Goal: Task Accomplishment & Management: Complete application form

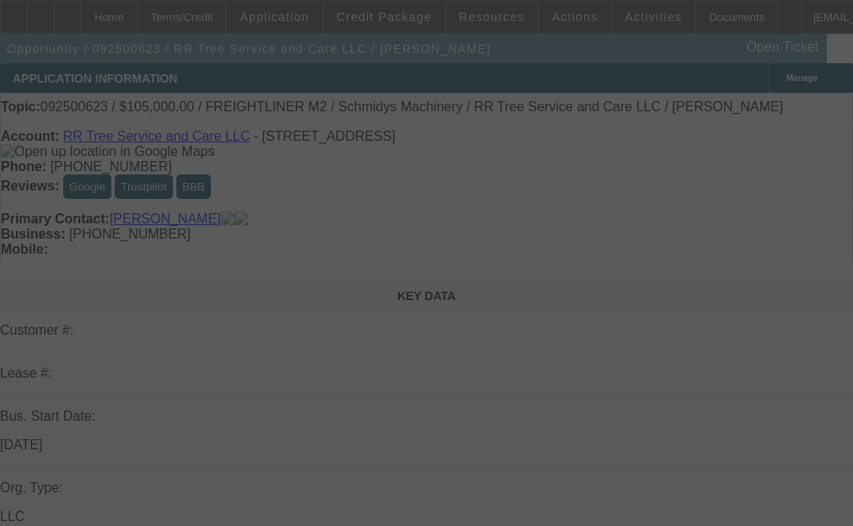
select select "0"
select select "6"
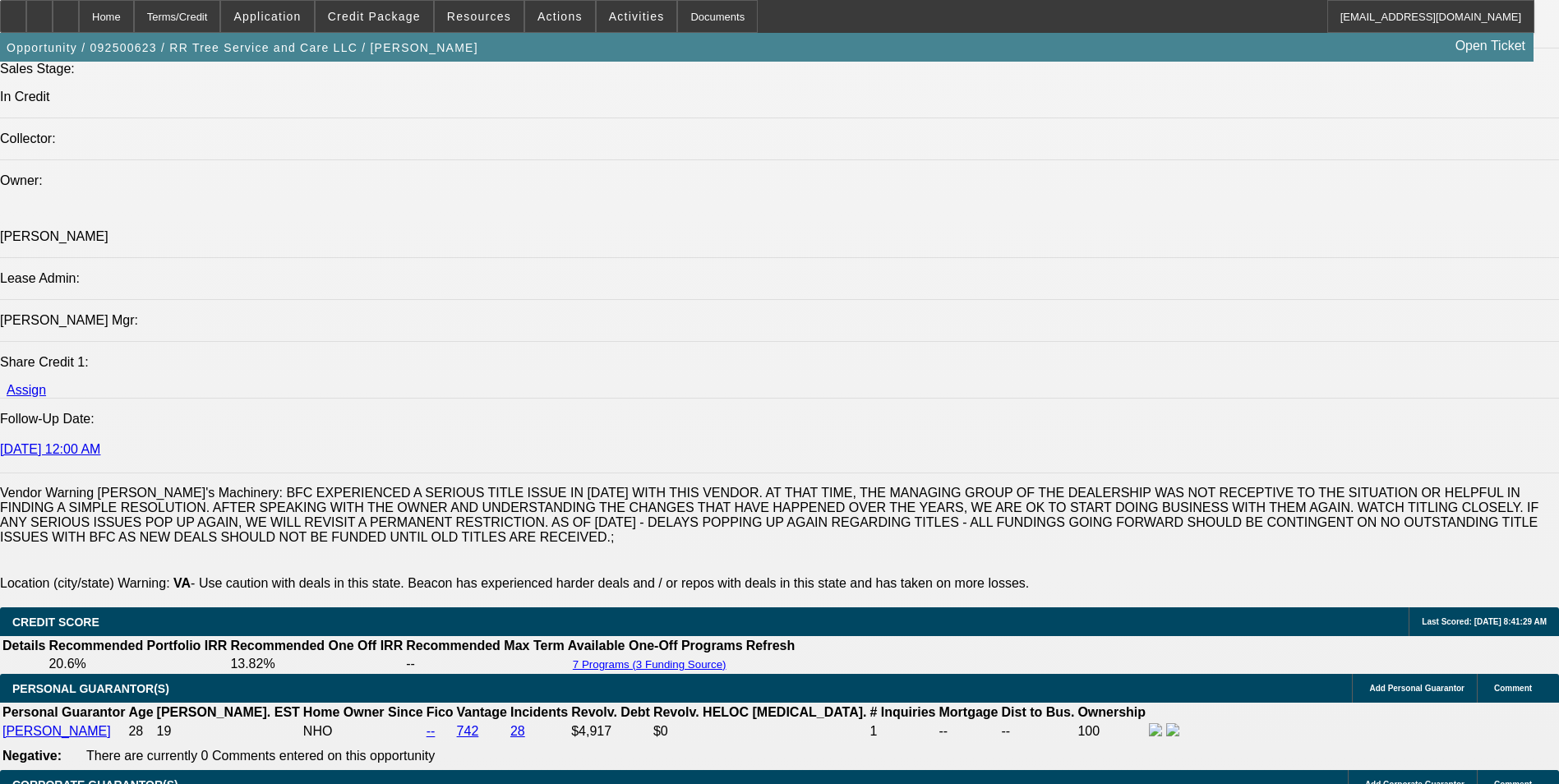
scroll to position [2464, 0]
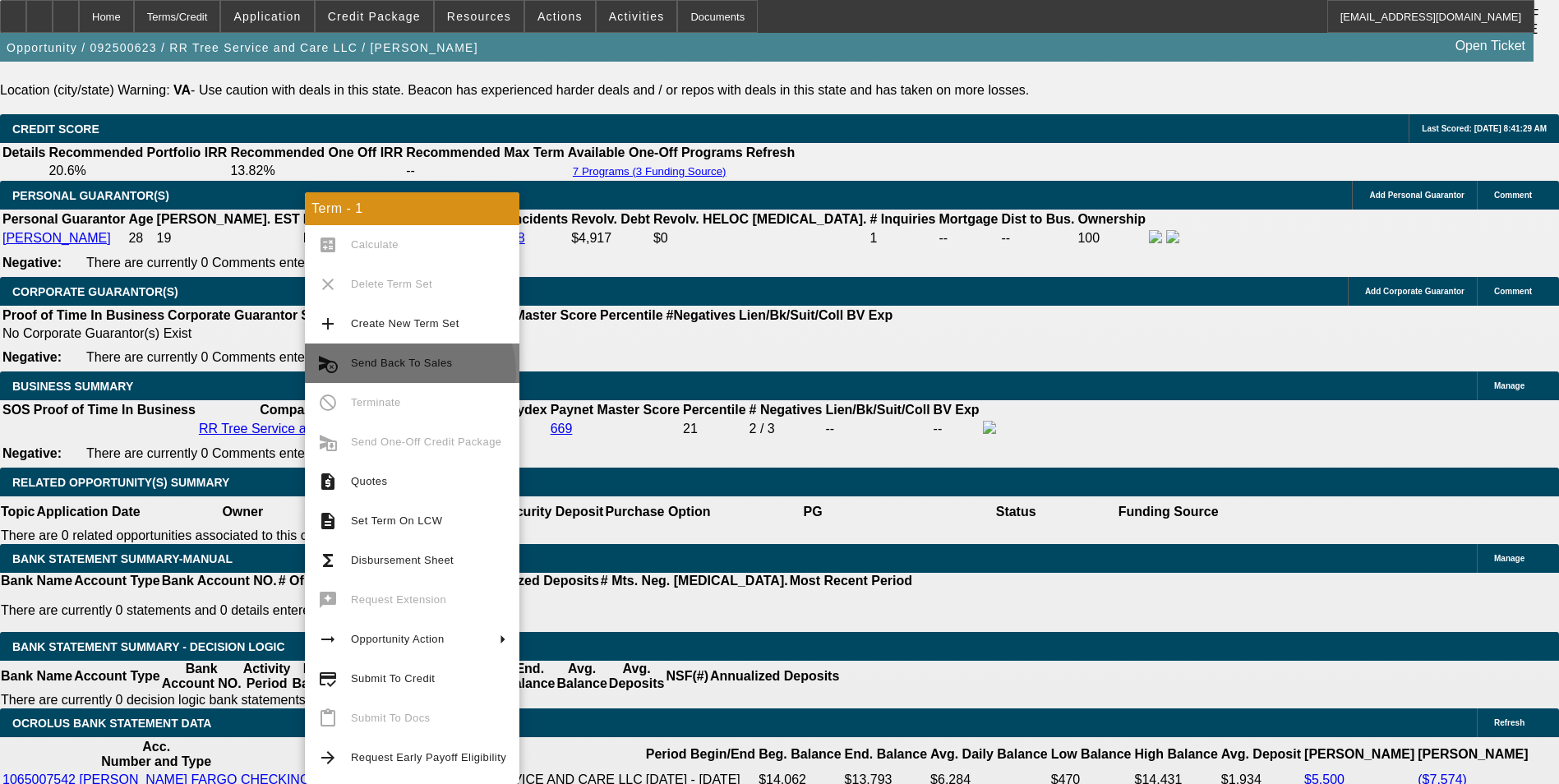
click at [408, 373] on button "cancel_schedule_send Send Back To Sales" at bounding box center [412, 362] width 214 height 39
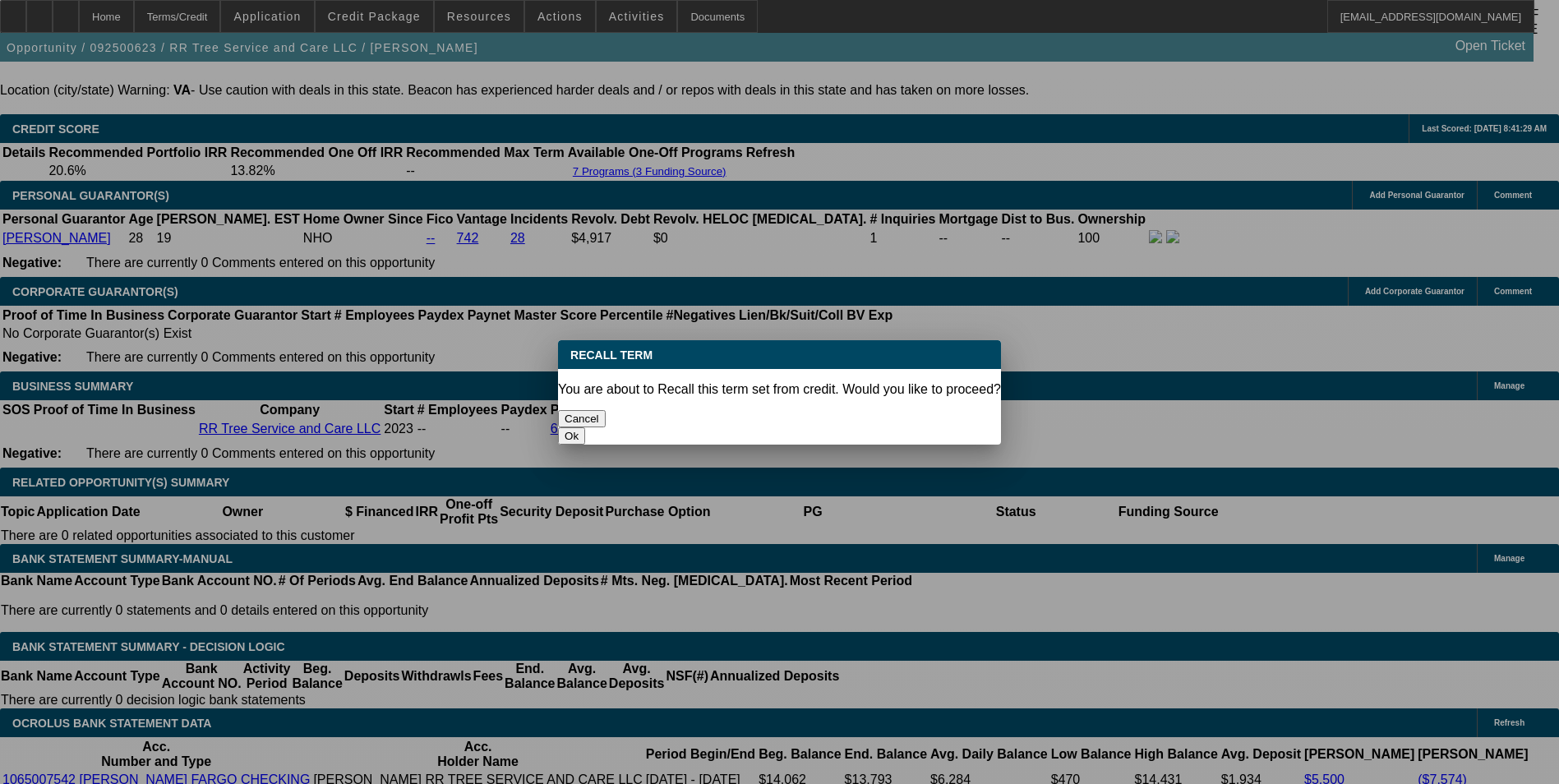
click at [585, 428] on button "Ok" at bounding box center [572, 436] width 27 height 18
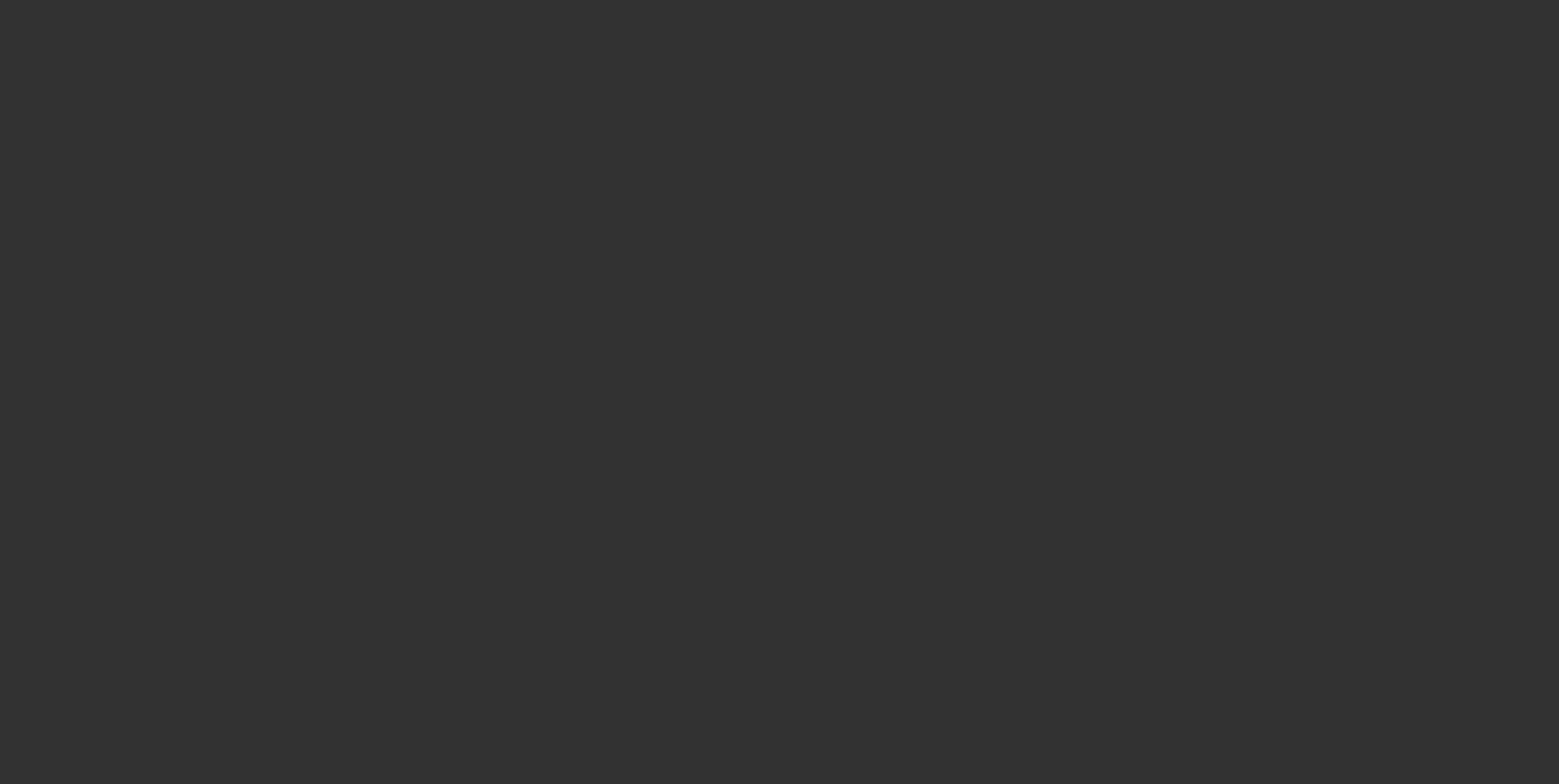
select select "0"
select select "6"
select select "0"
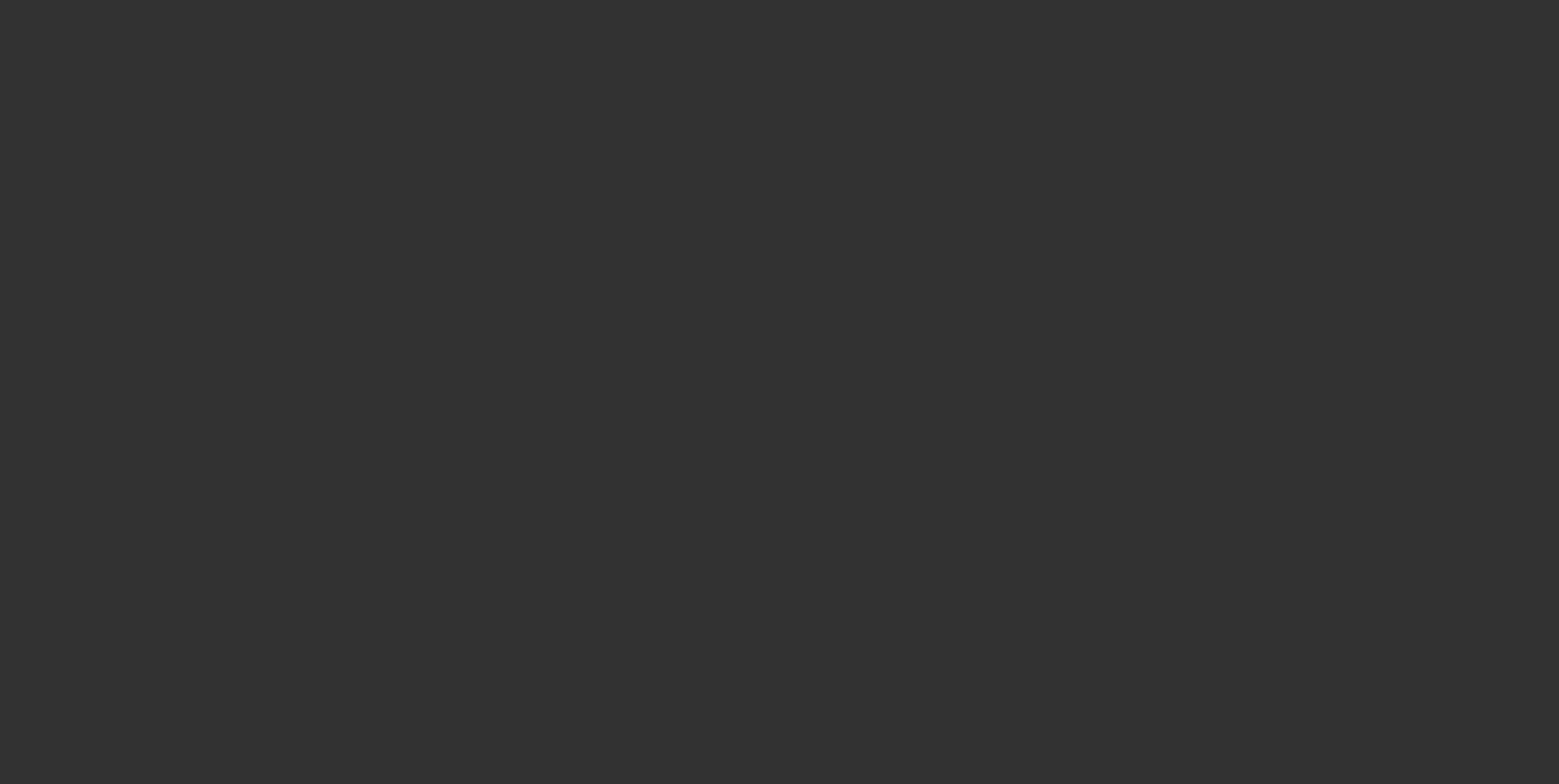
select select "0"
select select "6"
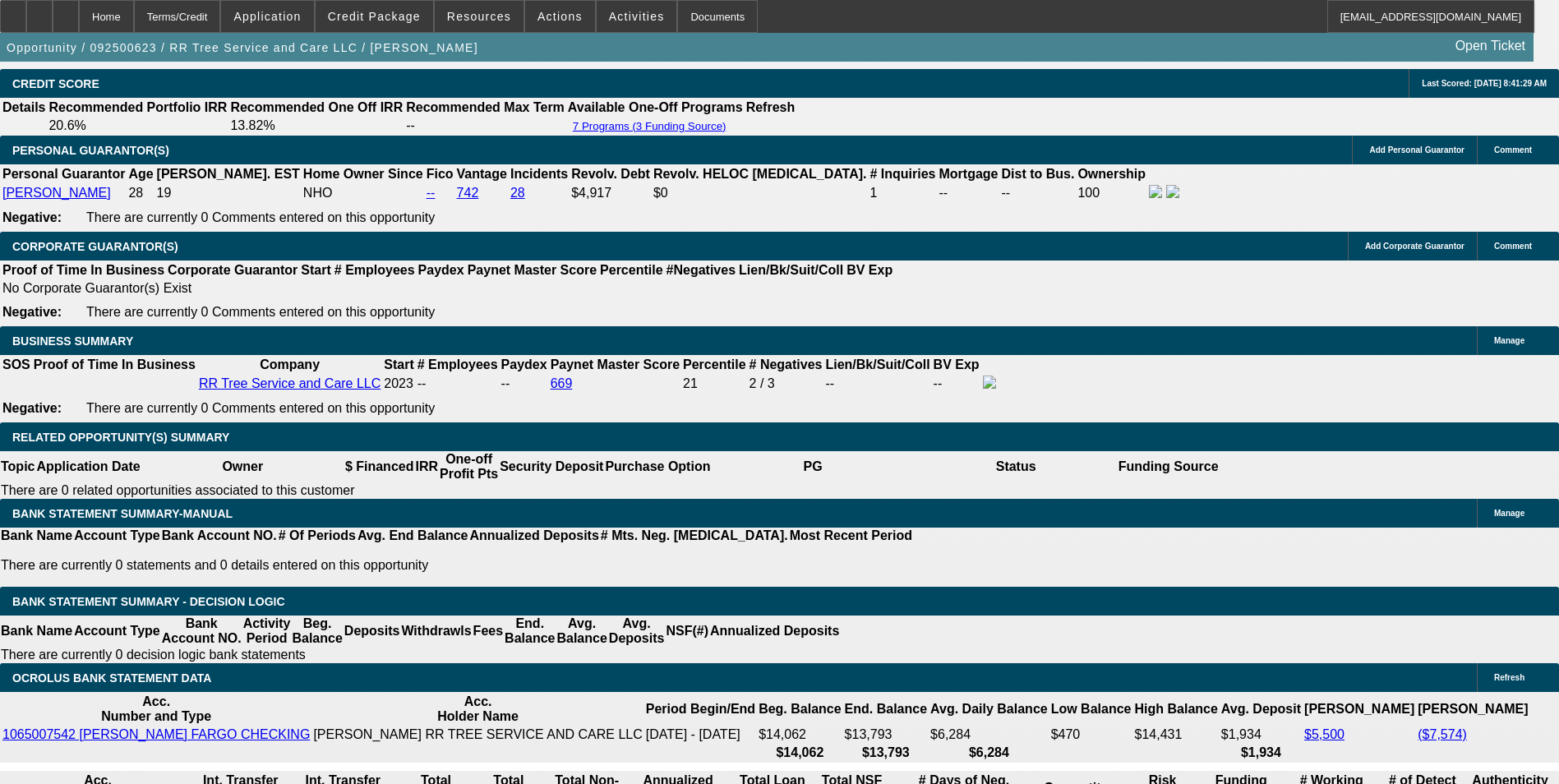
scroll to position [2546, 0]
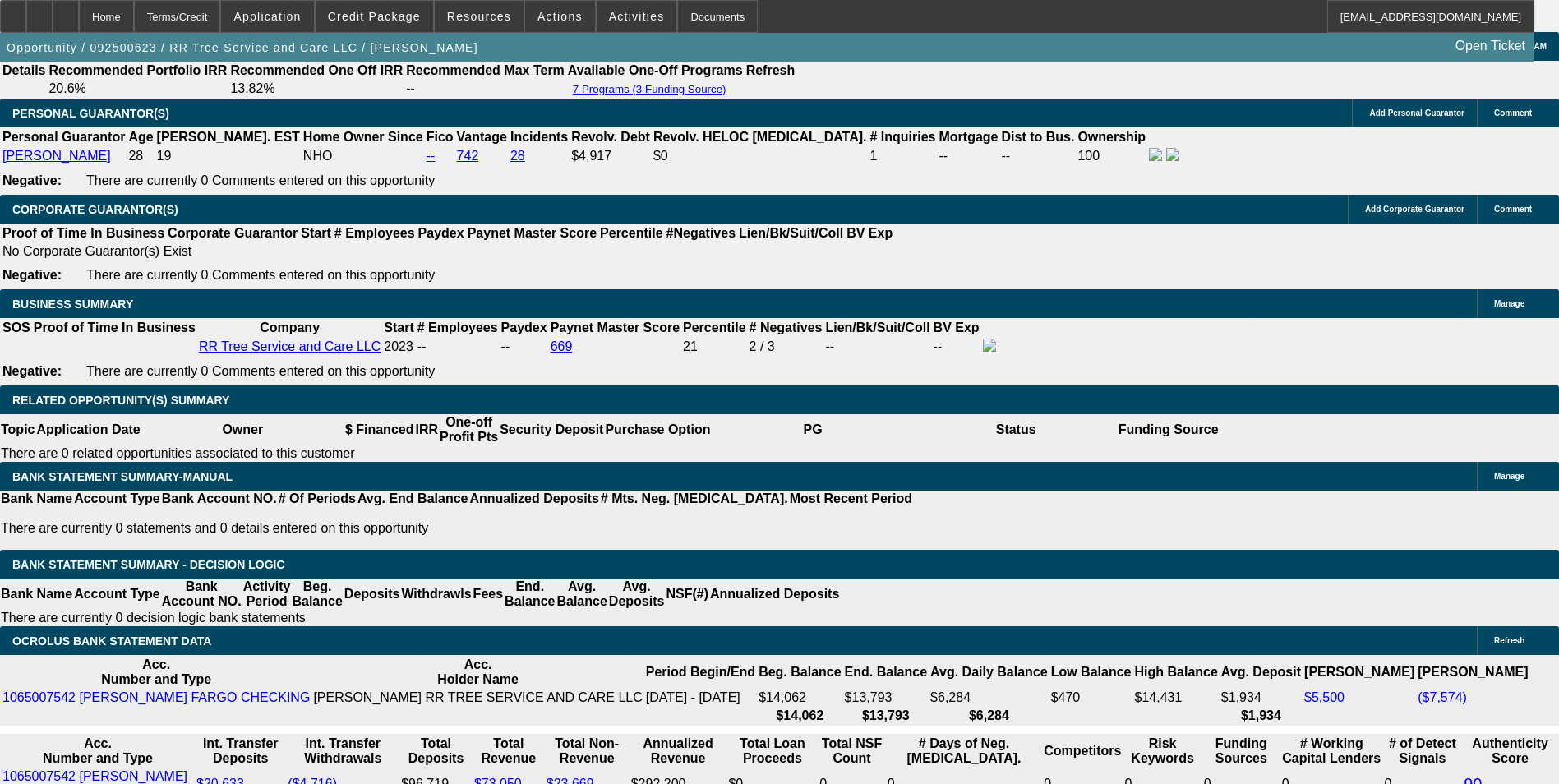
drag, startPoint x: 310, startPoint y: 412, endPoint x: 391, endPoint y: 413, distance: 81.0
type input "$30,000.00"
type input "UNKNOWN"
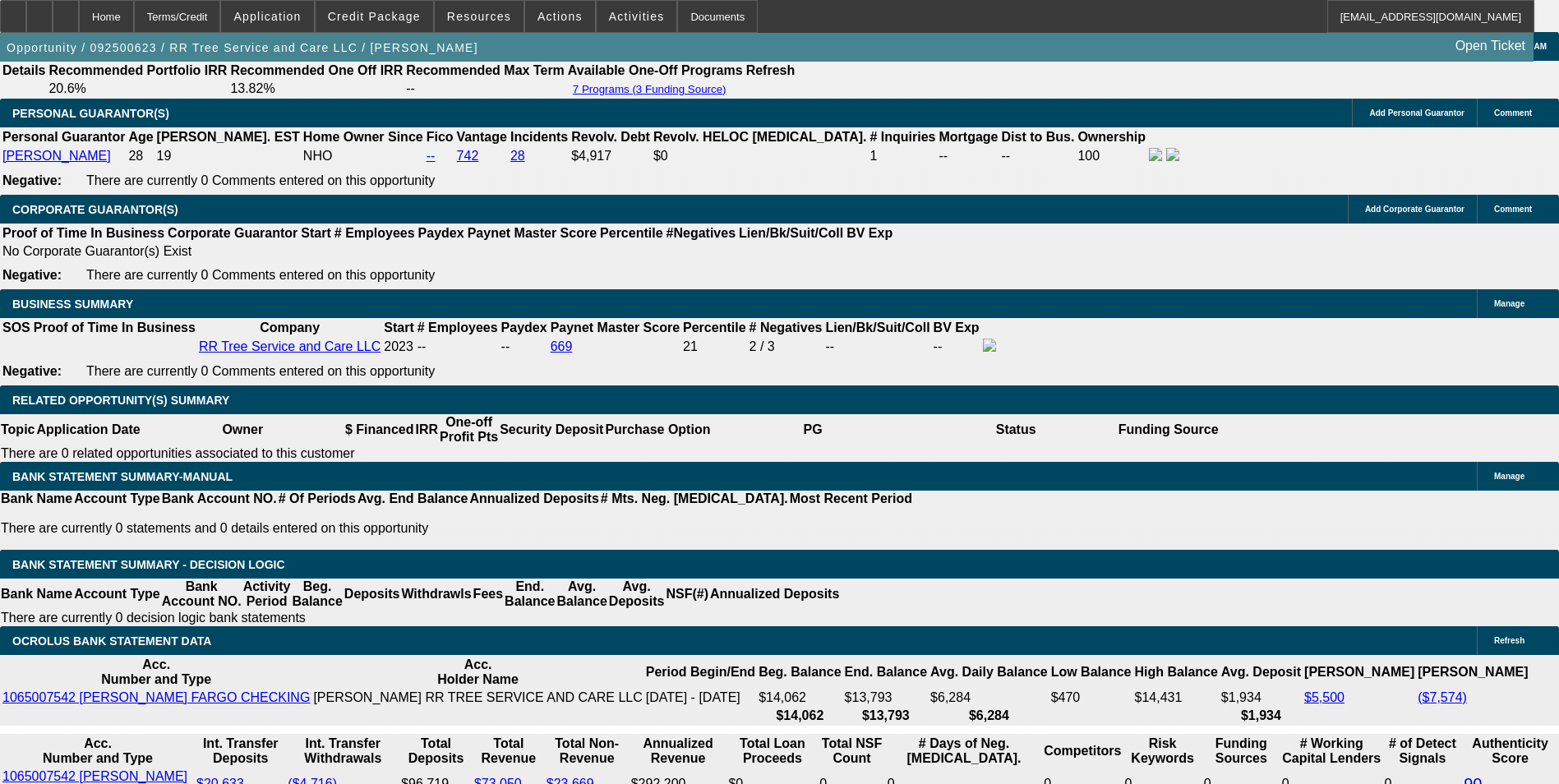
type input "$1,687.35"
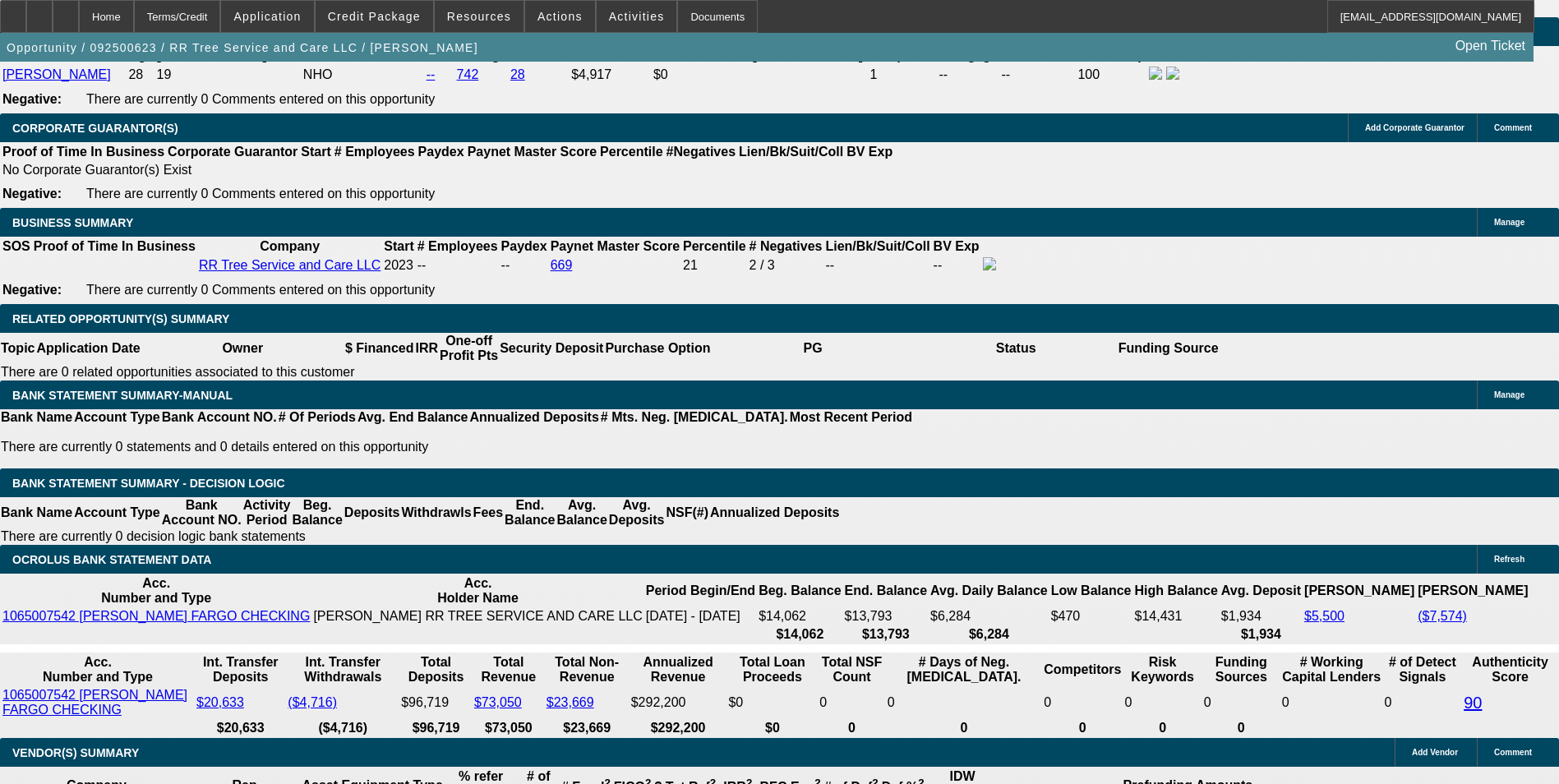
scroll to position [2629, 0]
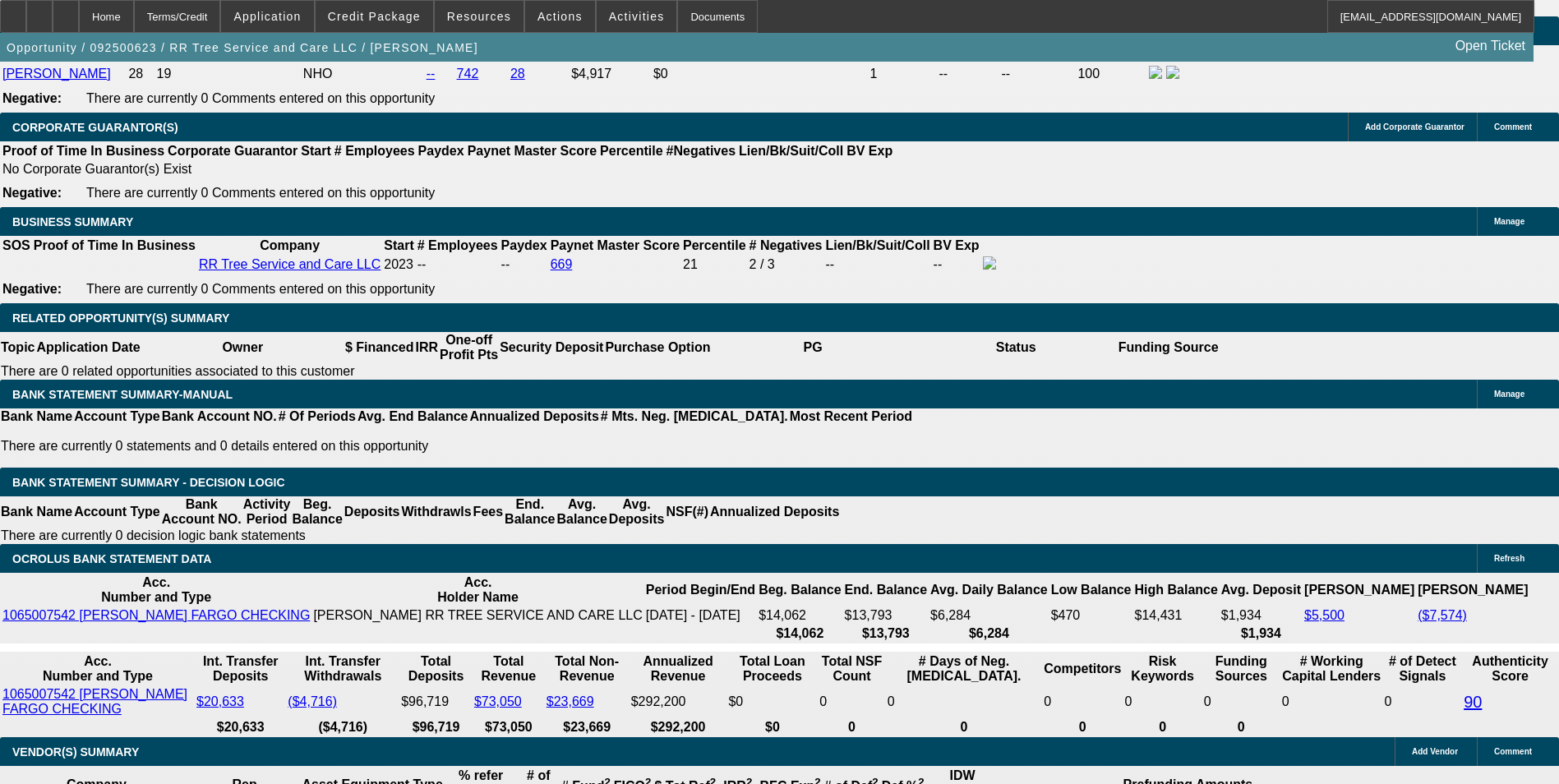
select select "2"
drag, startPoint x: 372, startPoint y: 462, endPoint x: 401, endPoint y: 462, distance: 29.0
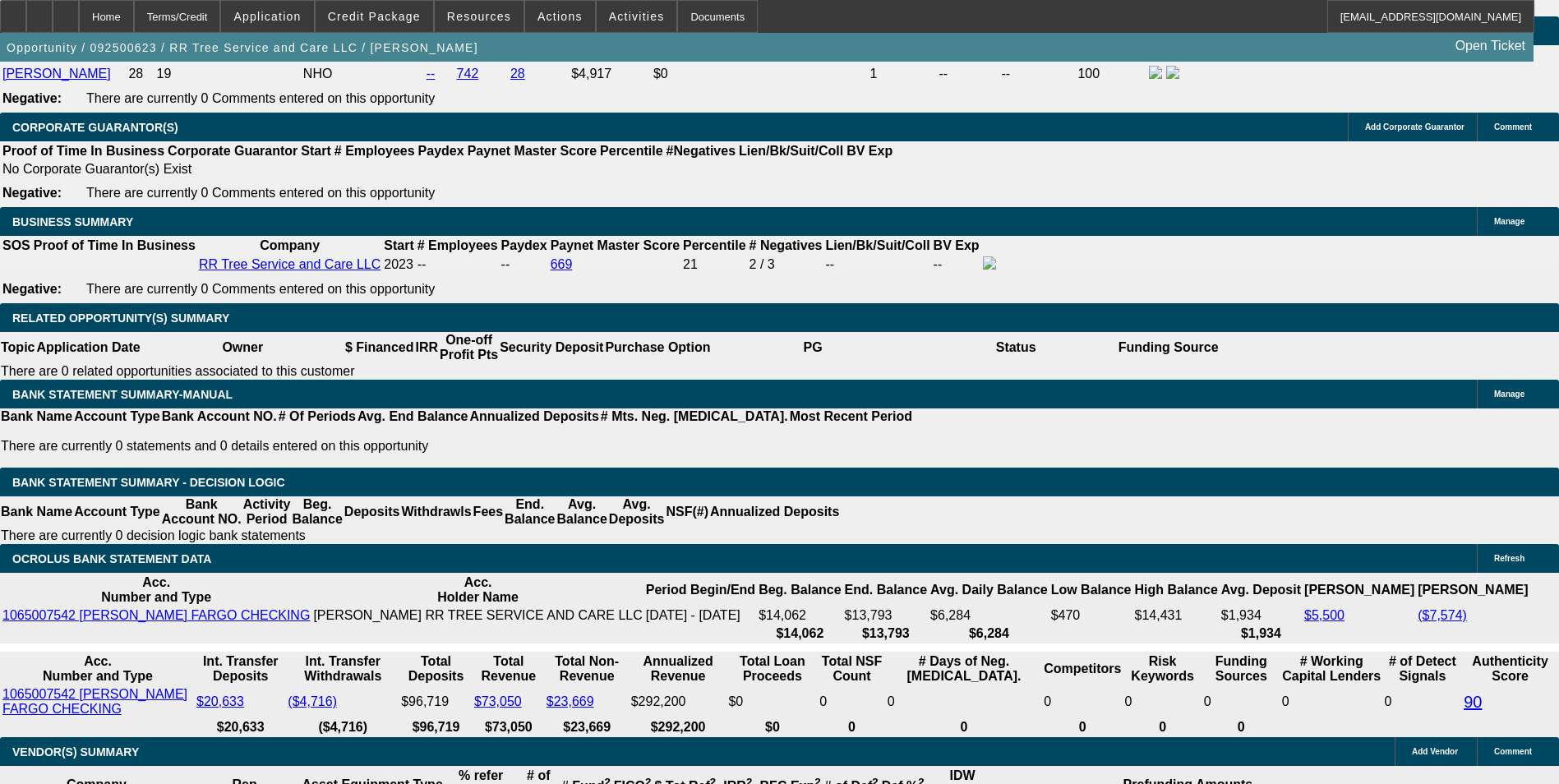
type input "129"
type input "$8,080.15"
type input "1"
type input "$1,668.33"
type input "12"
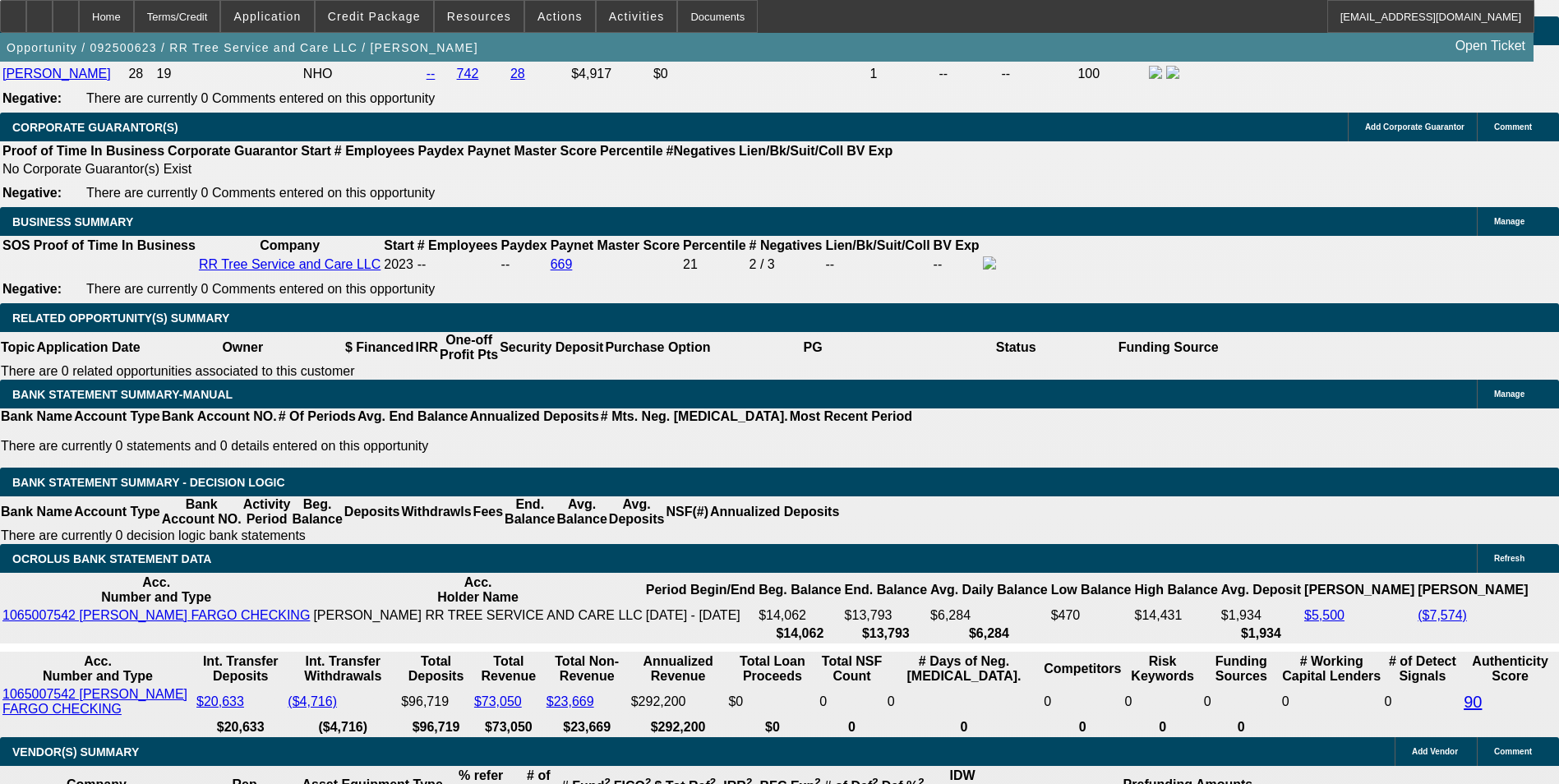
type input "$1,282.03"
type input "12.5"
type input "$1,687.35"
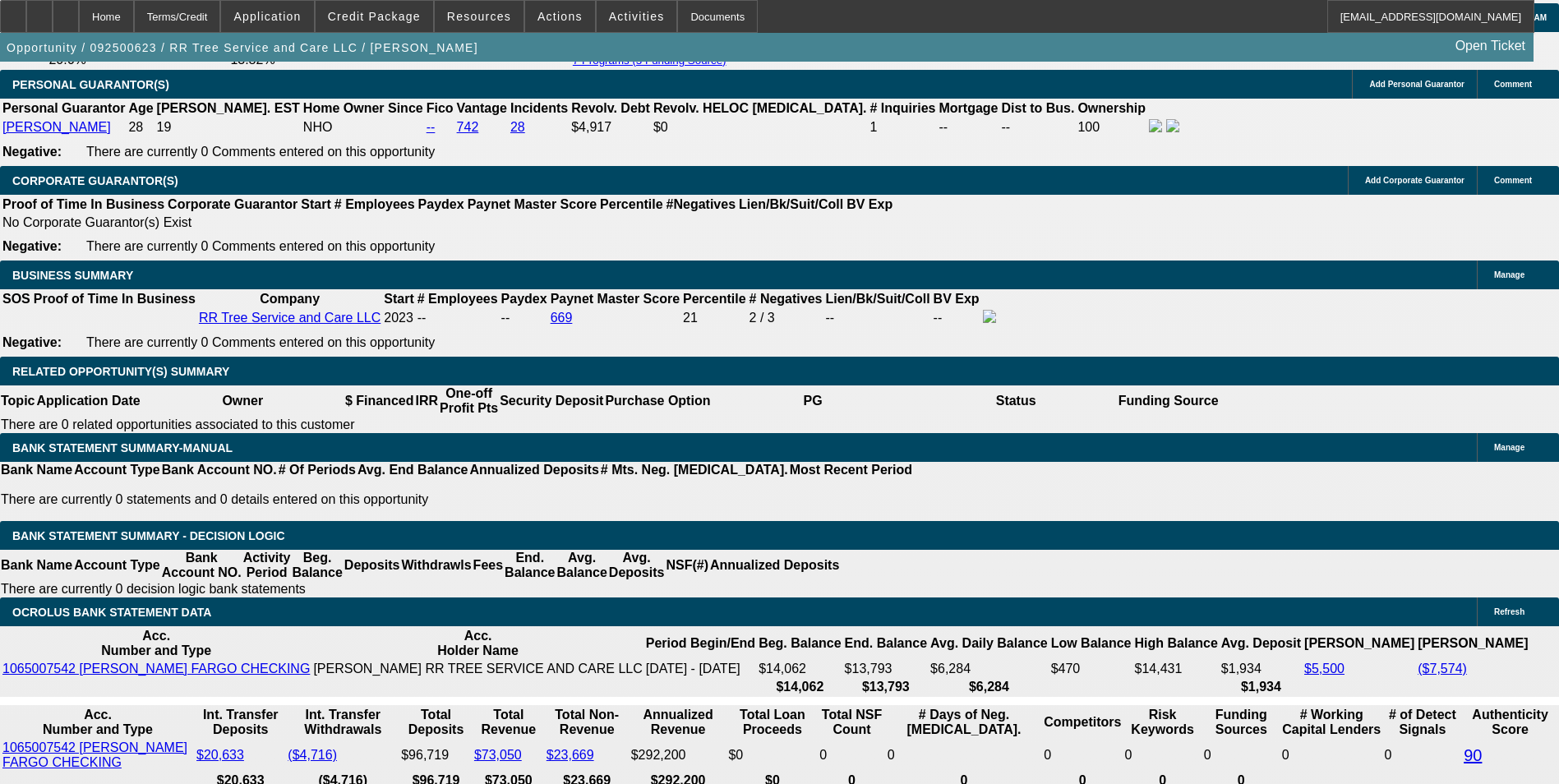
scroll to position [2546, 0]
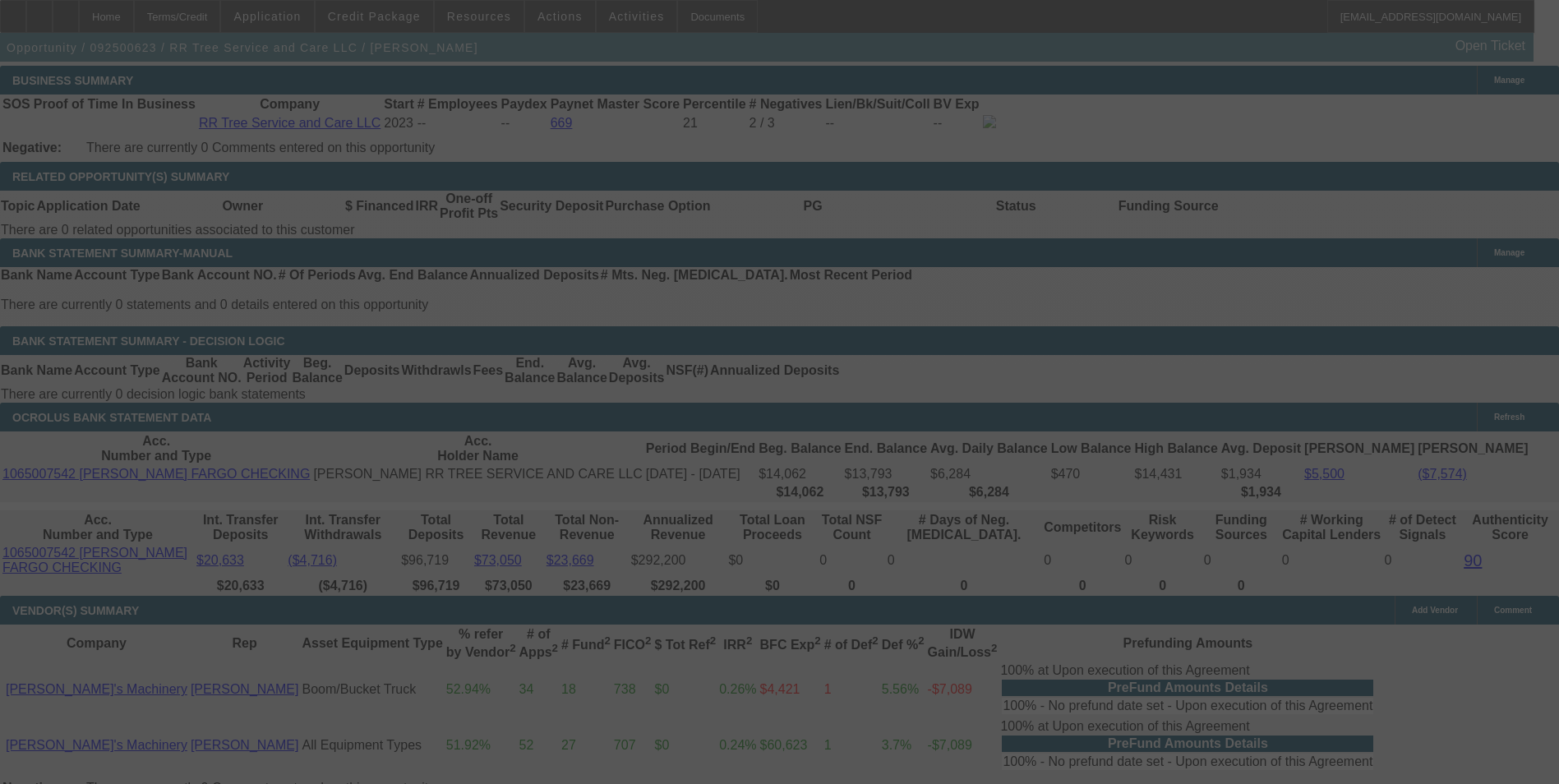
scroll to position [2792, 0]
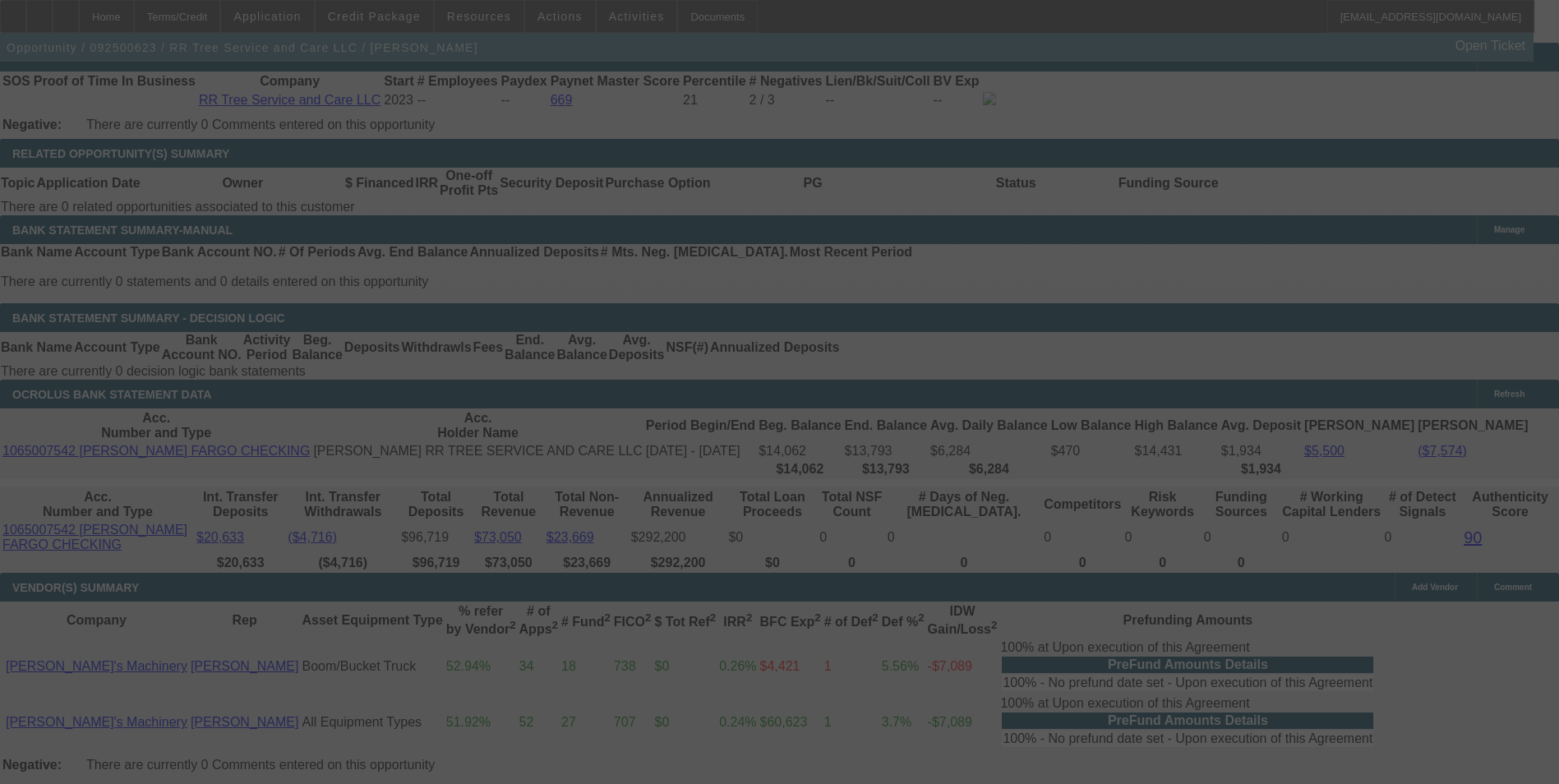
select select "0"
select select "2"
select select "0"
select select "6"
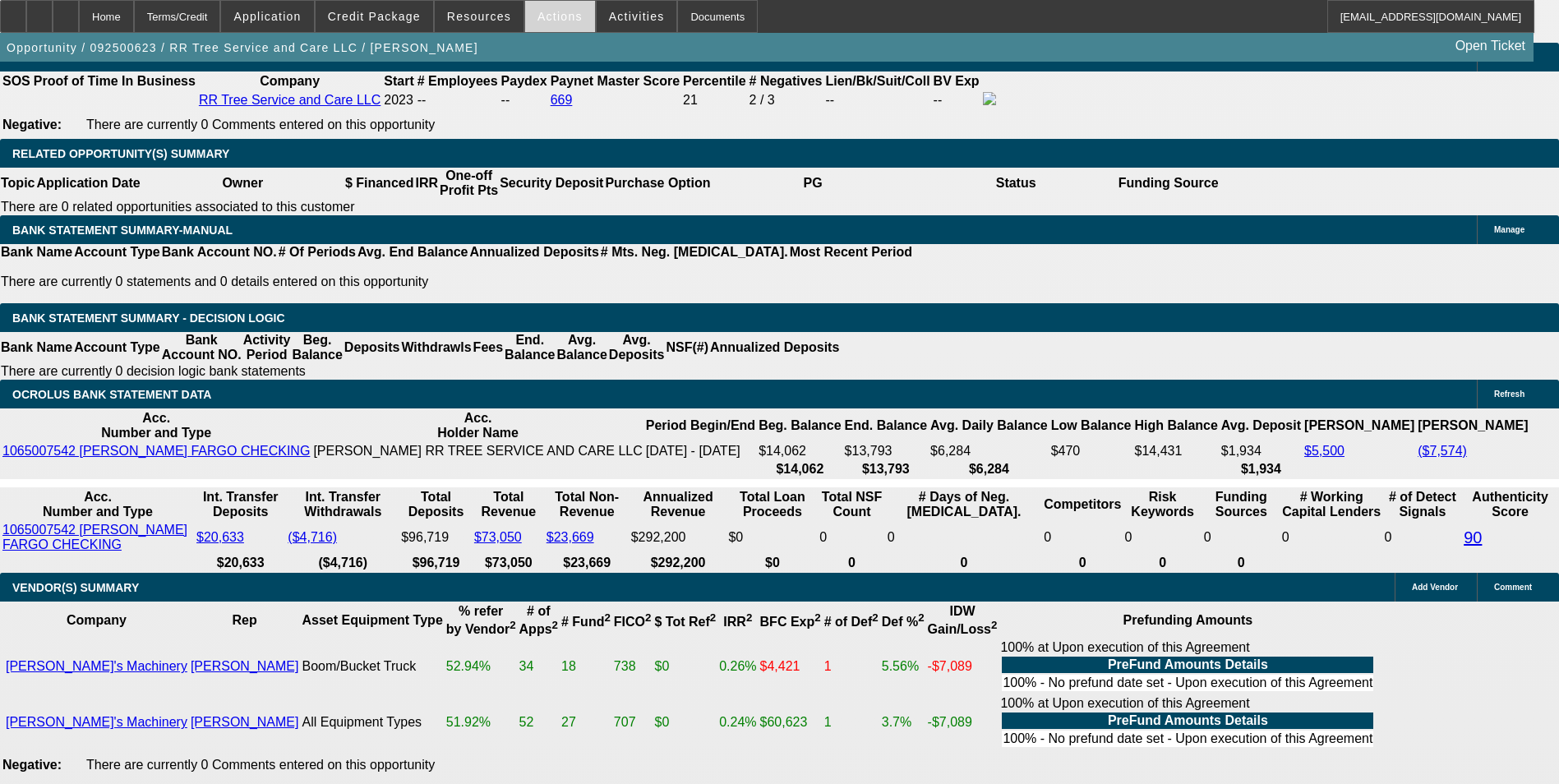
click at [548, 29] on span at bounding box center [560, 17] width 70 height 39
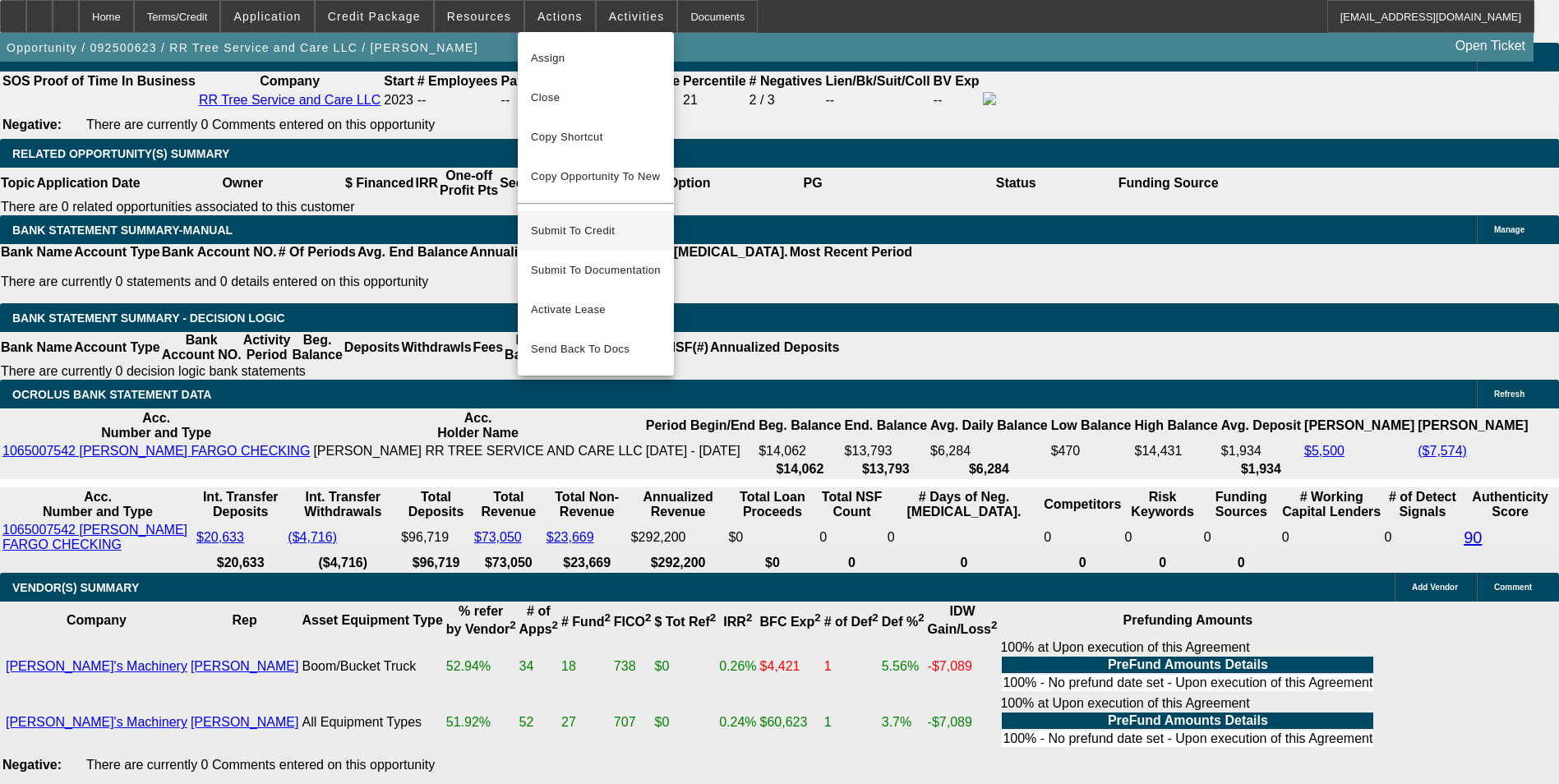
click at [579, 221] on span "Submit To Credit" at bounding box center [595, 231] width 130 height 19
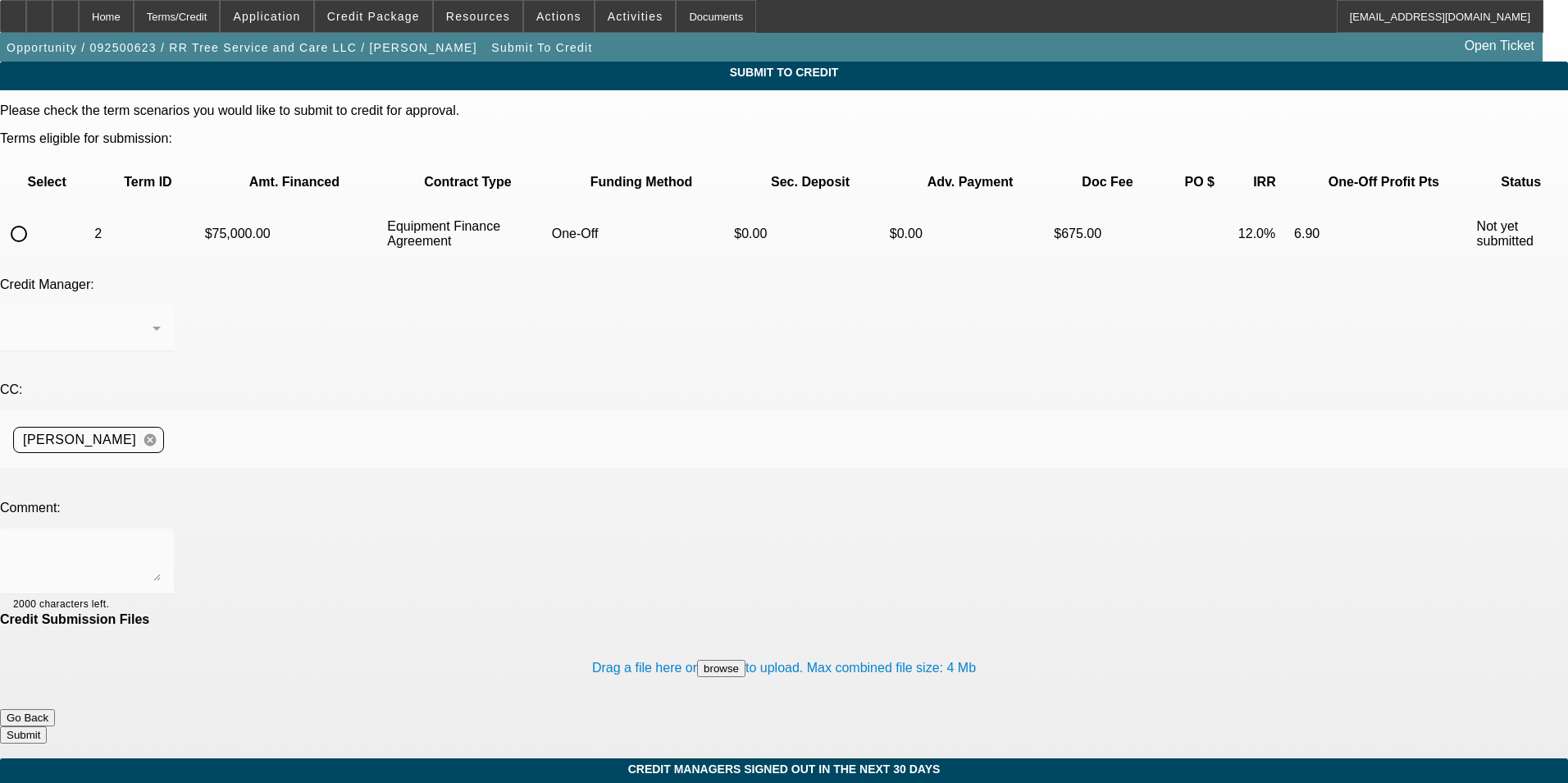
click at [35, 217] on input "radio" at bounding box center [19, 233] width 33 height 33
radio input "true"
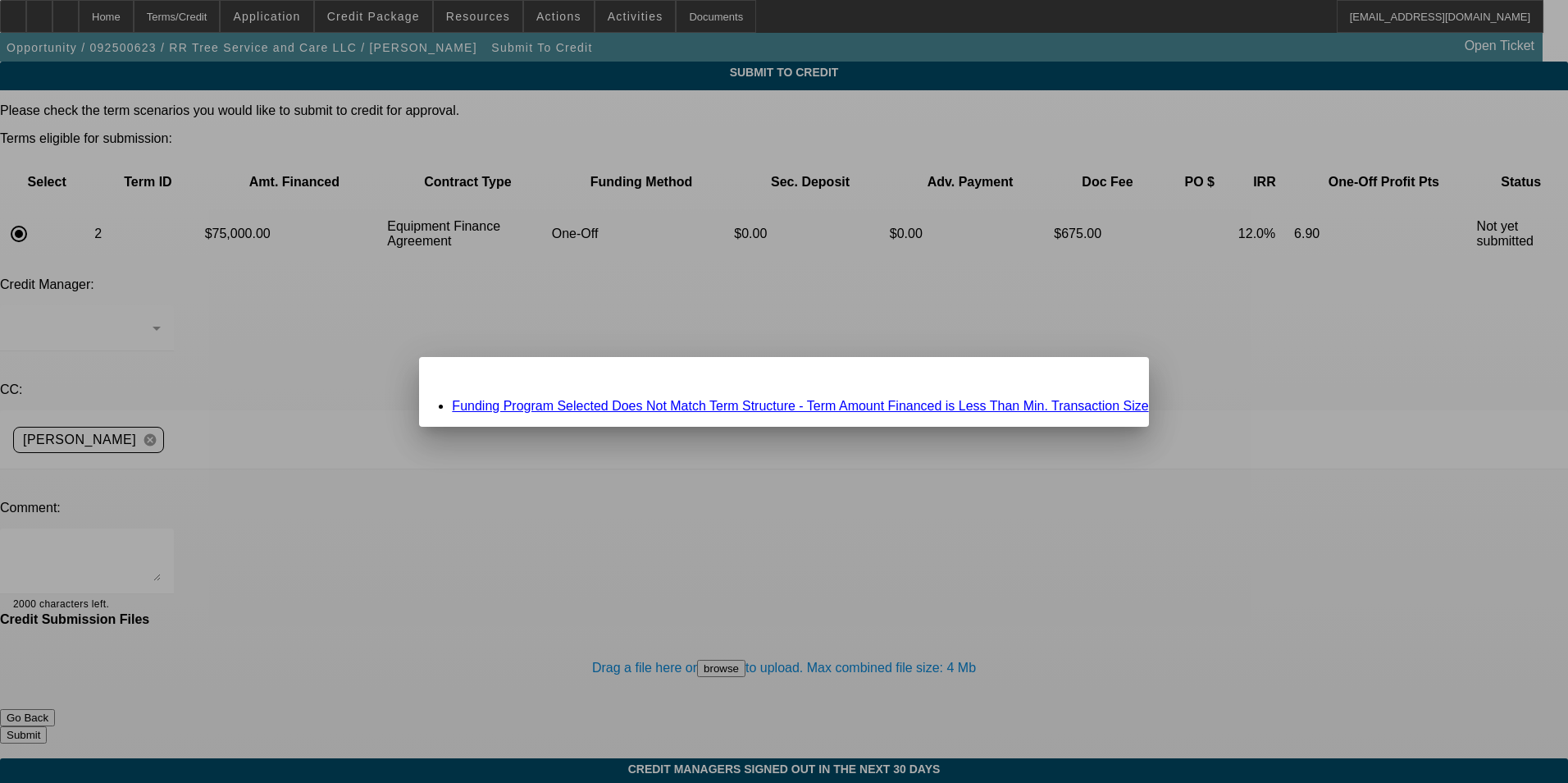
click at [724, 409] on link "Funding Program Selected Does Not Match Term Structure - Term Amount Financed i…" at bounding box center [801, 406] width 696 height 14
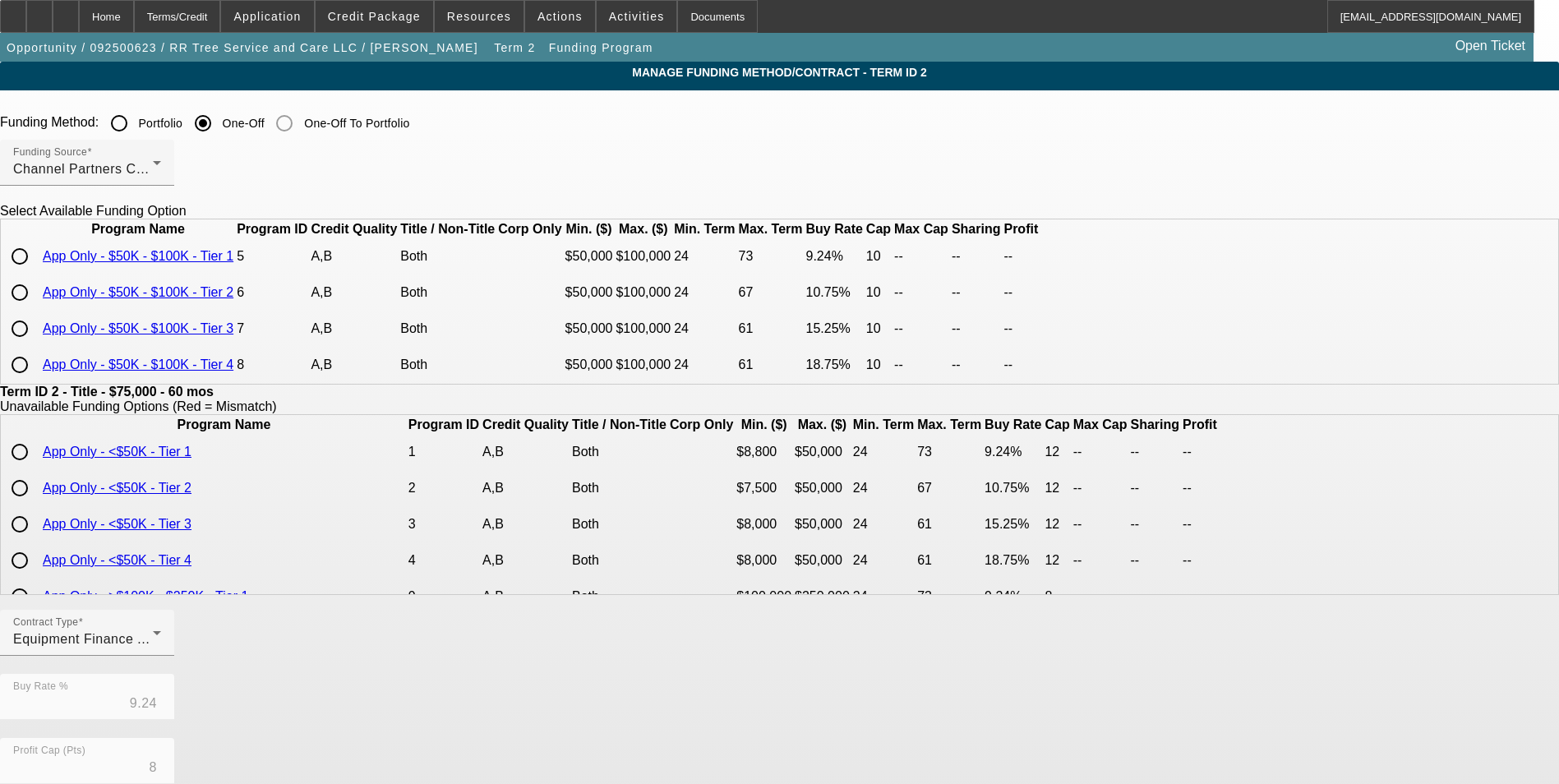
click at [36, 273] on input "radio" at bounding box center [19, 256] width 33 height 33
radio input "true"
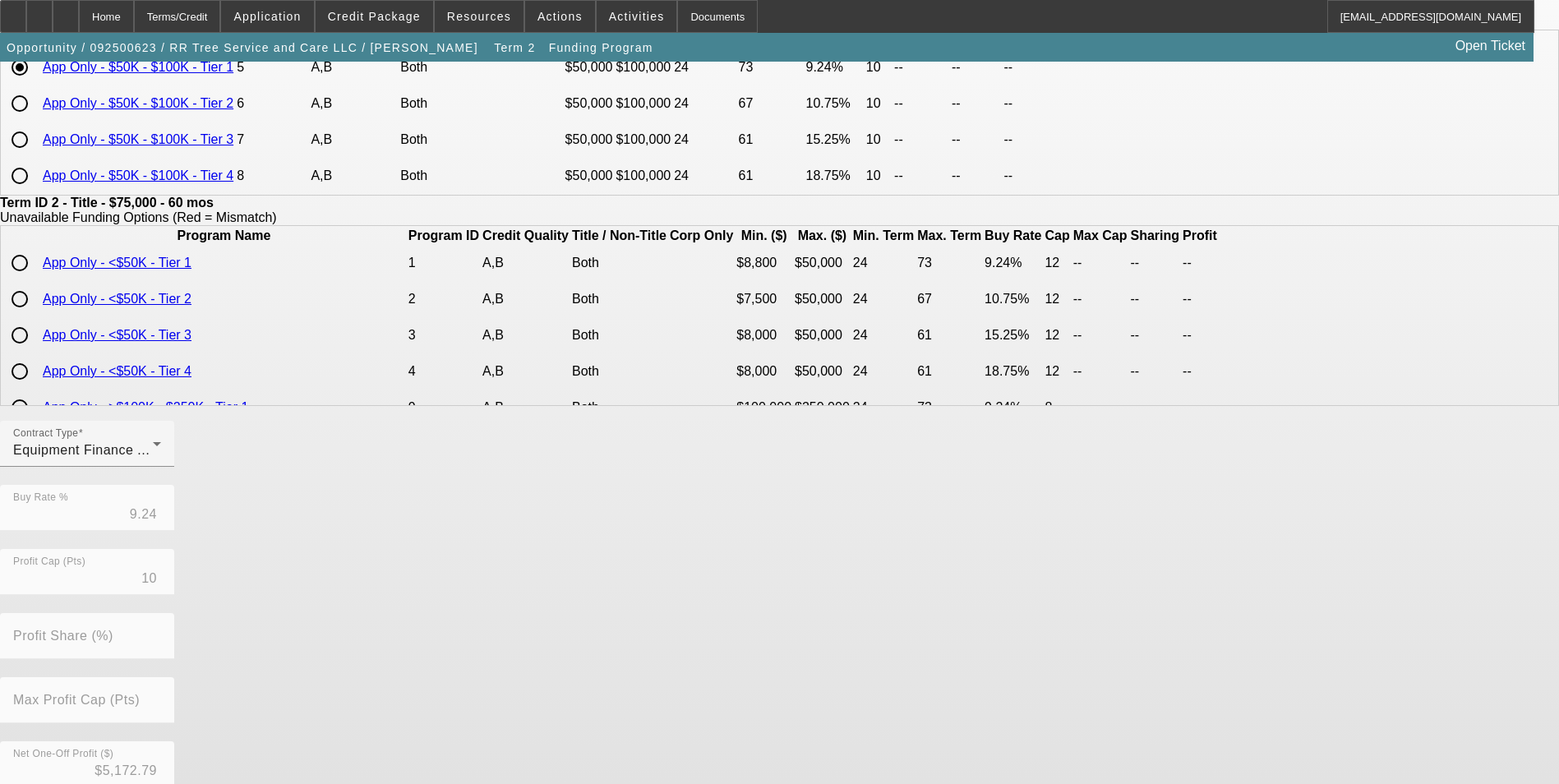
scroll to position [353, 0]
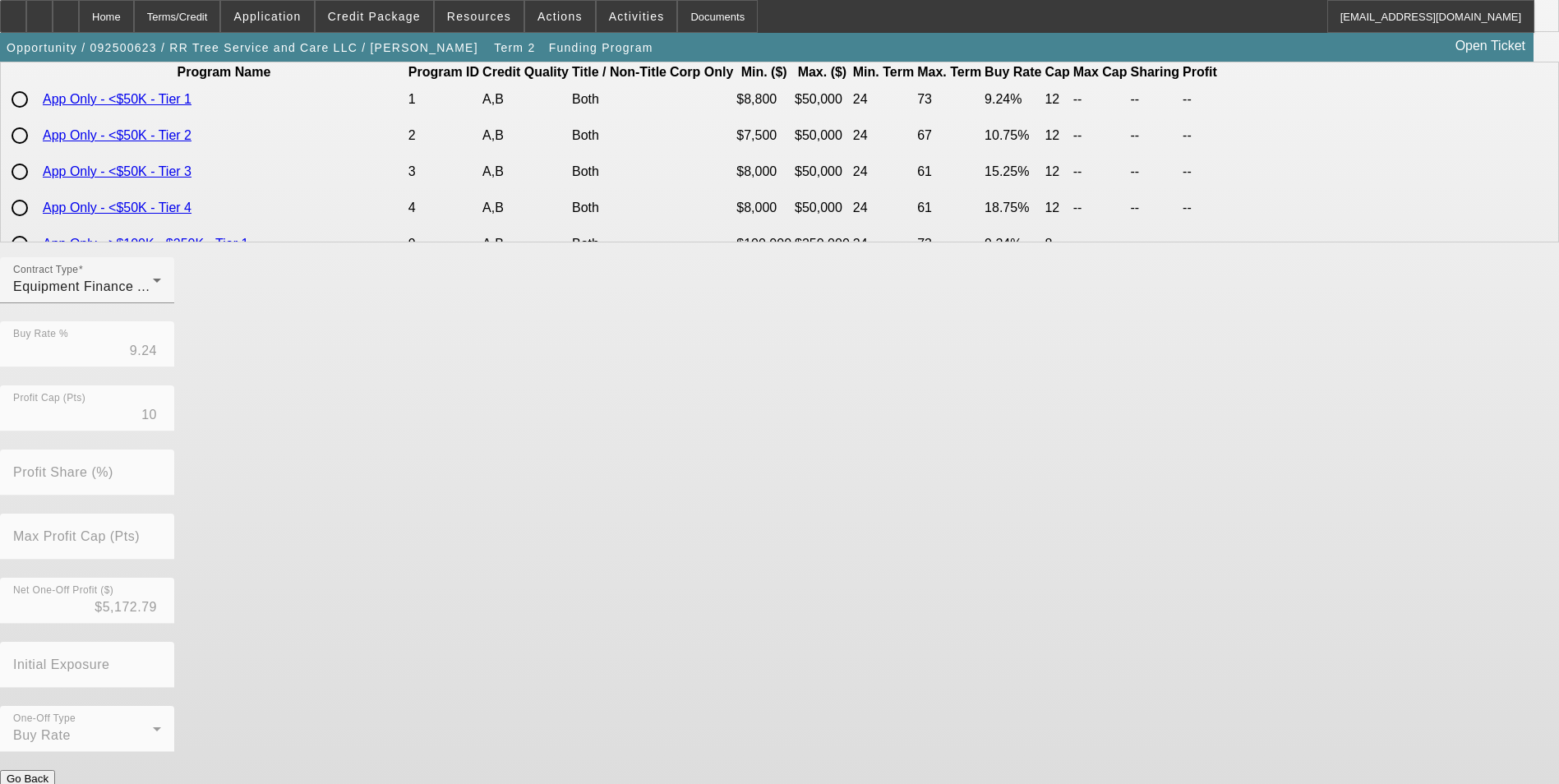
click at [47, 524] on button "Submit" at bounding box center [23, 796] width 47 height 18
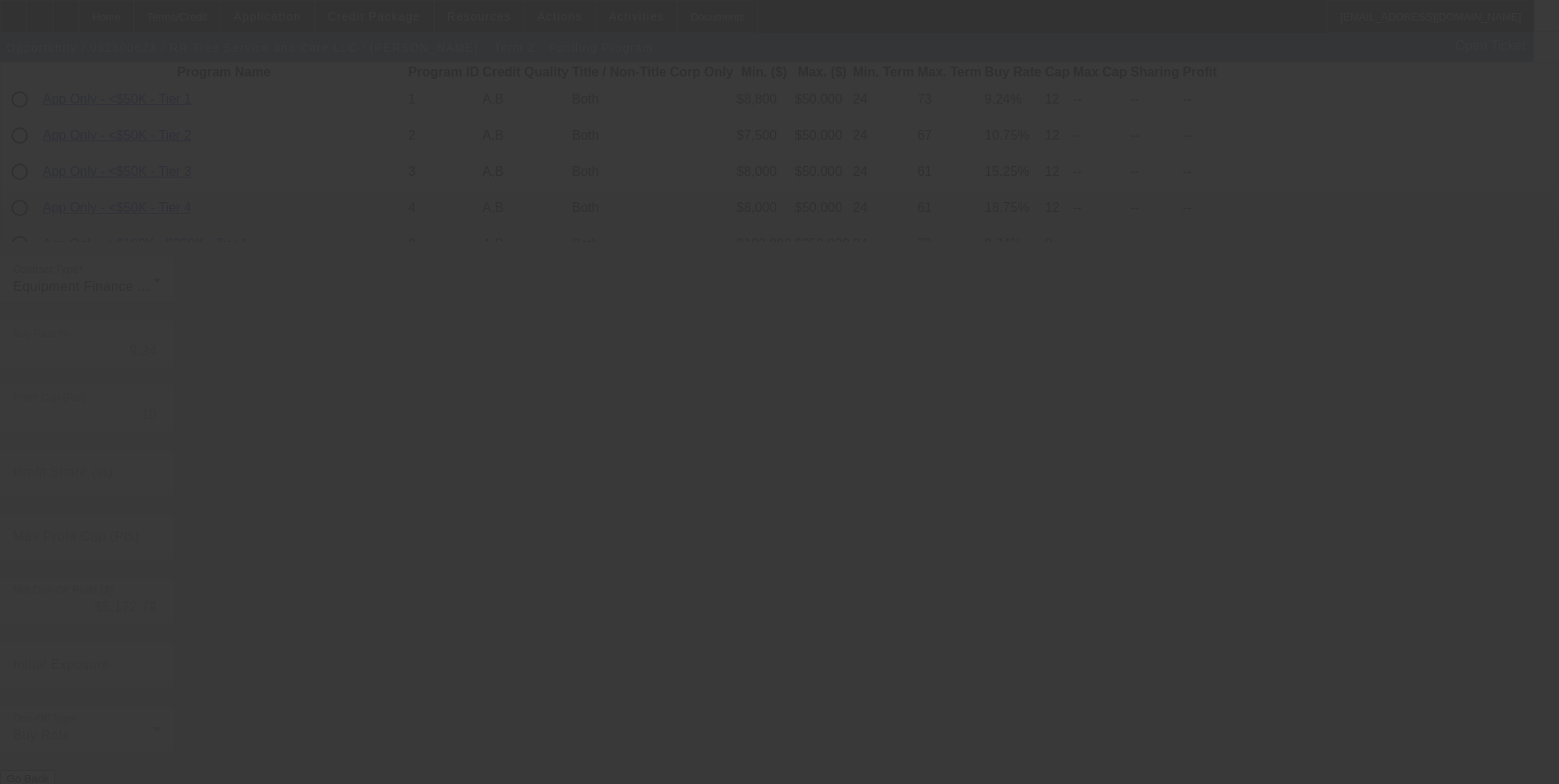
type input "8"
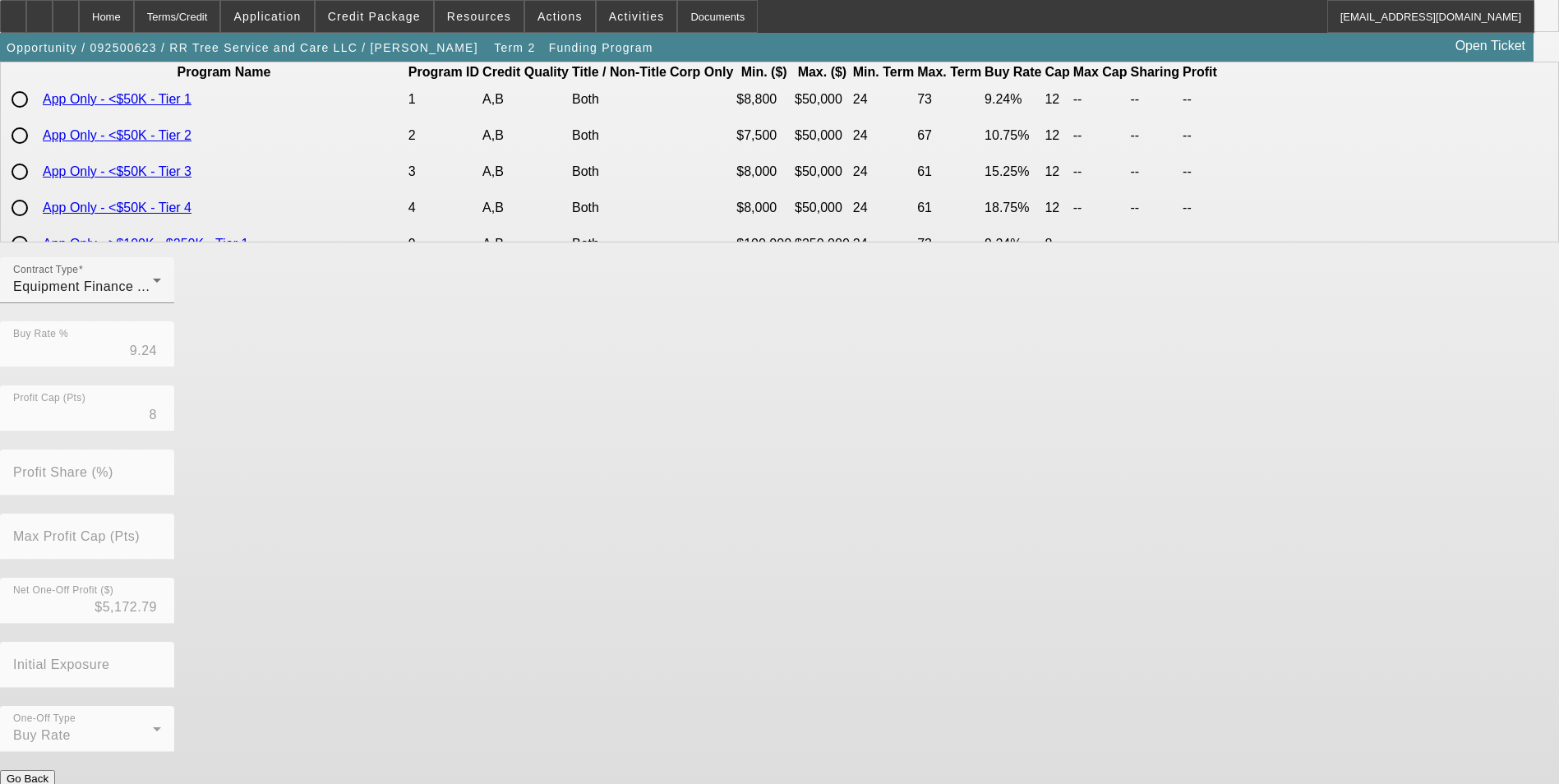
scroll to position [0, 0]
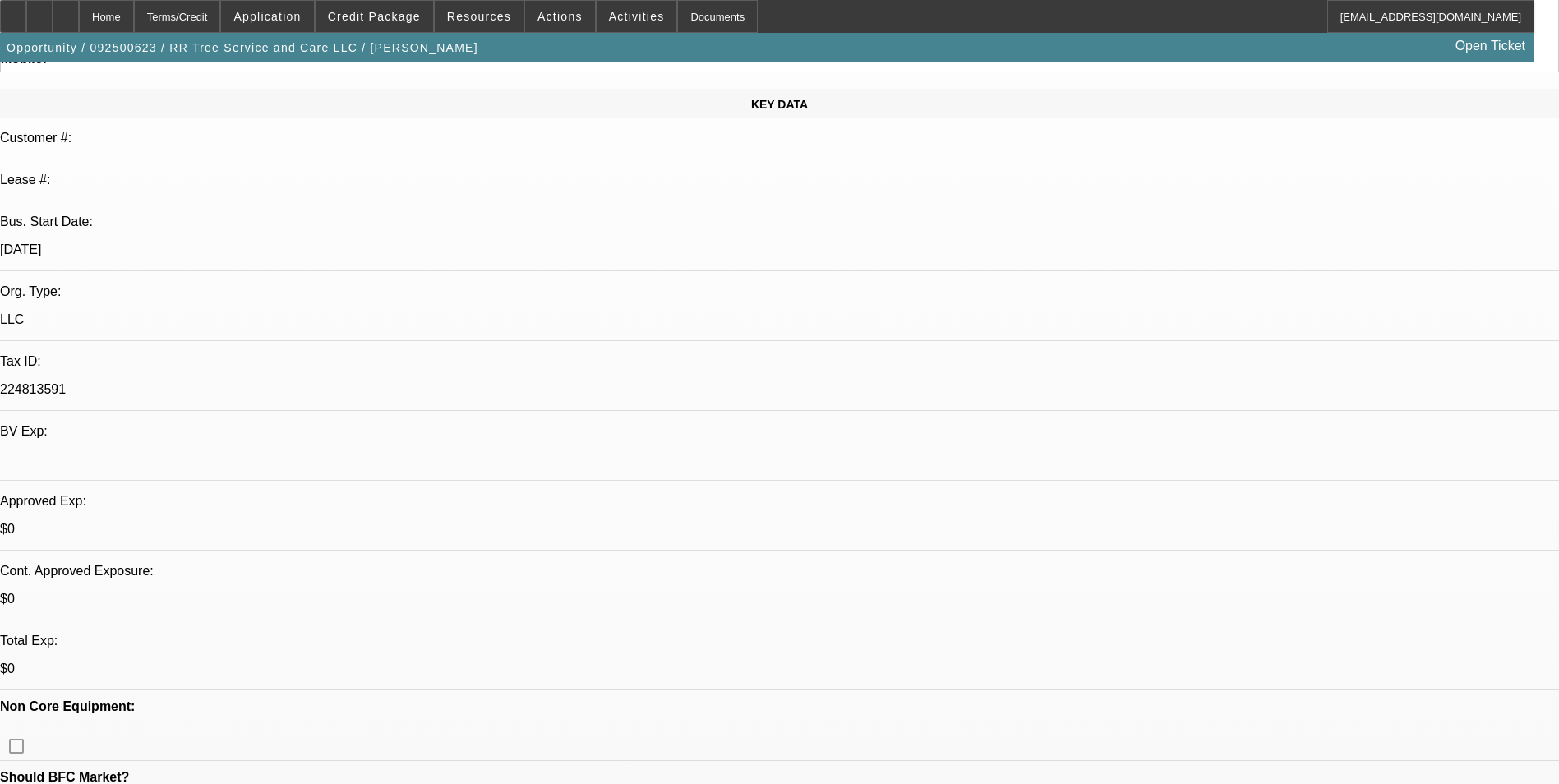
select select "0"
select select "2"
select select "0"
select select "6"
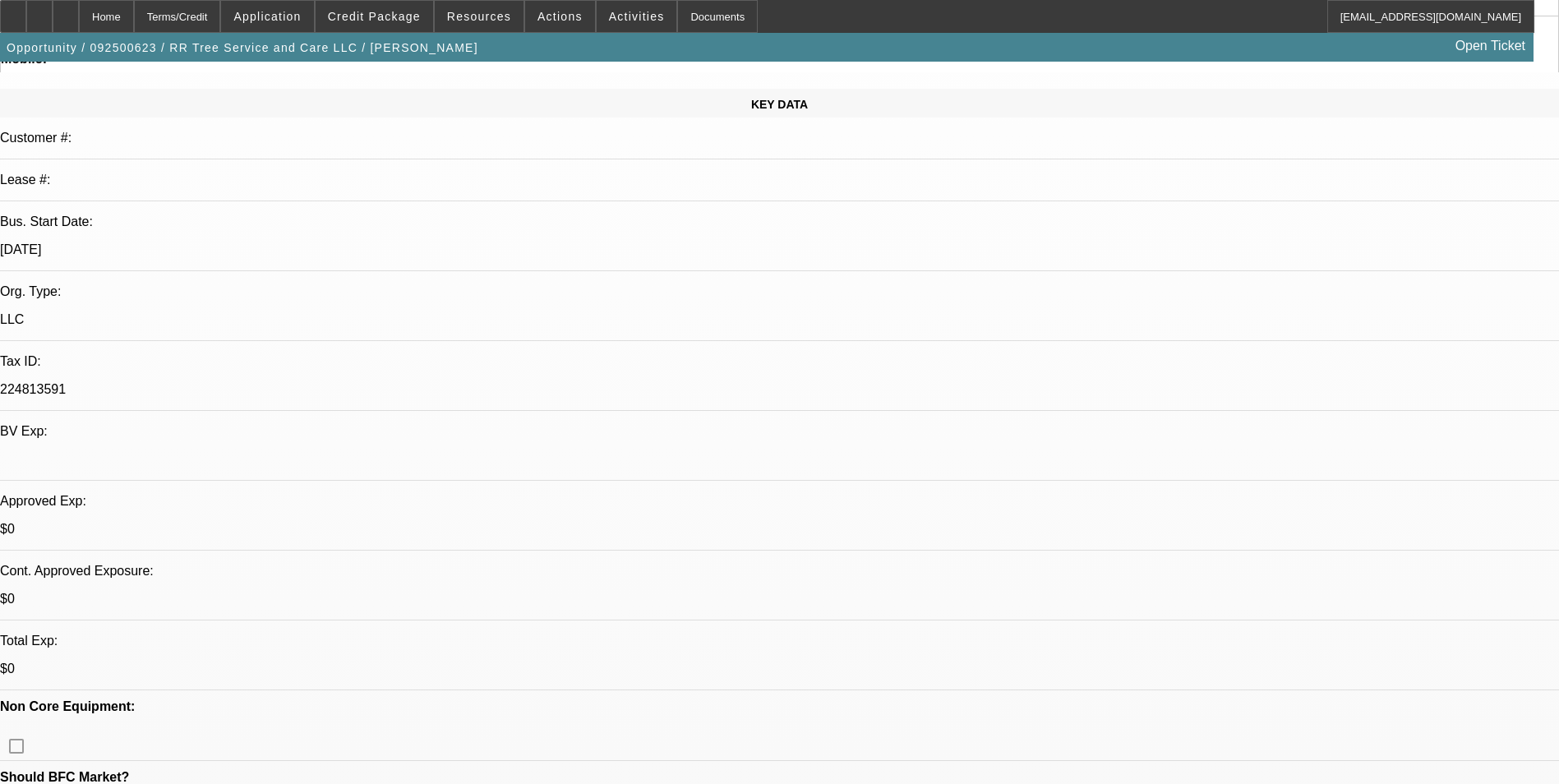
select select "0"
select select "6"
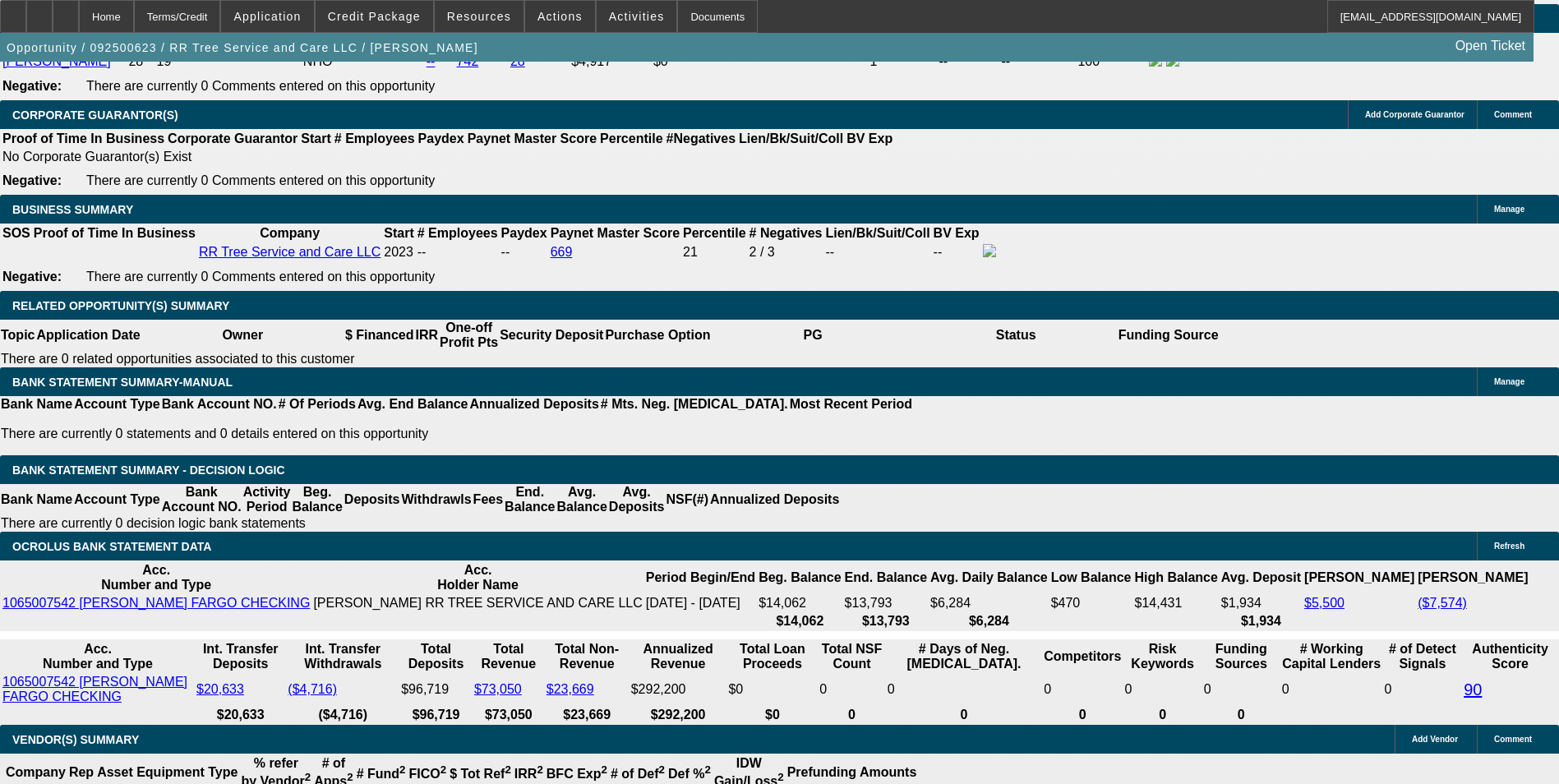
scroll to position [2646, 0]
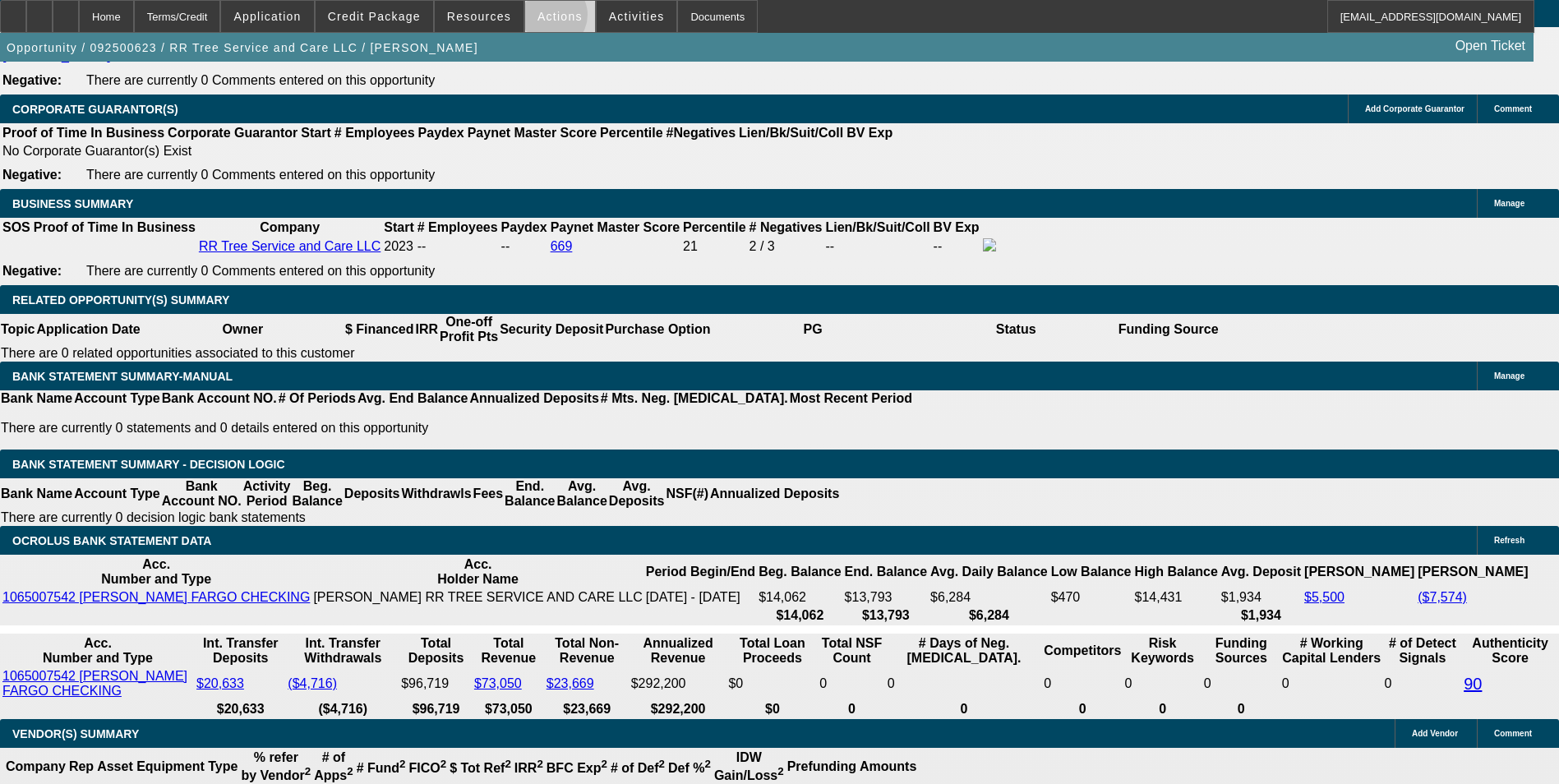
click at [543, 19] on span "Actions" at bounding box center [560, 16] width 45 height 13
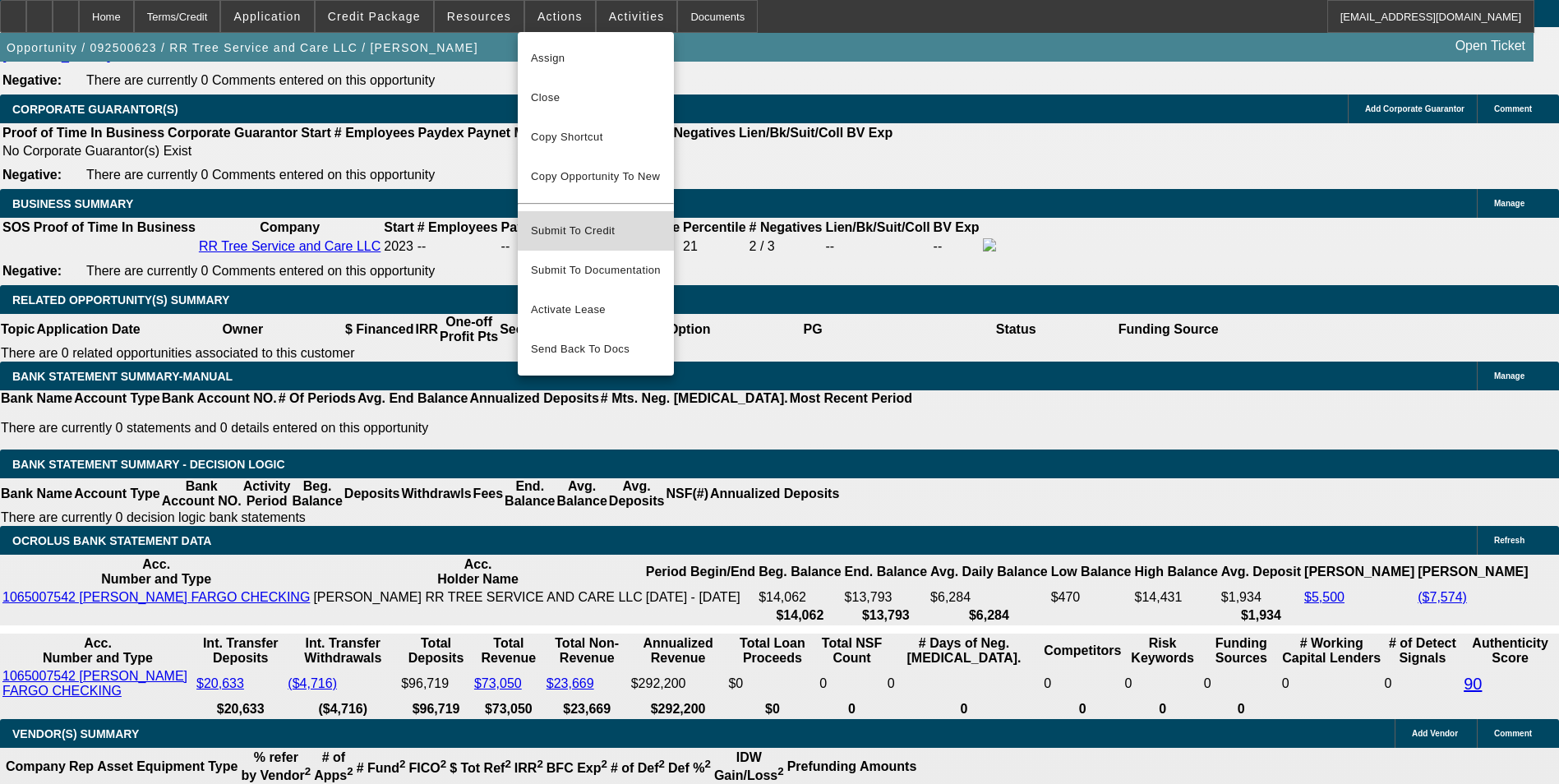
click at [605, 221] on span "Submit To Credit" at bounding box center [595, 231] width 130 height 19
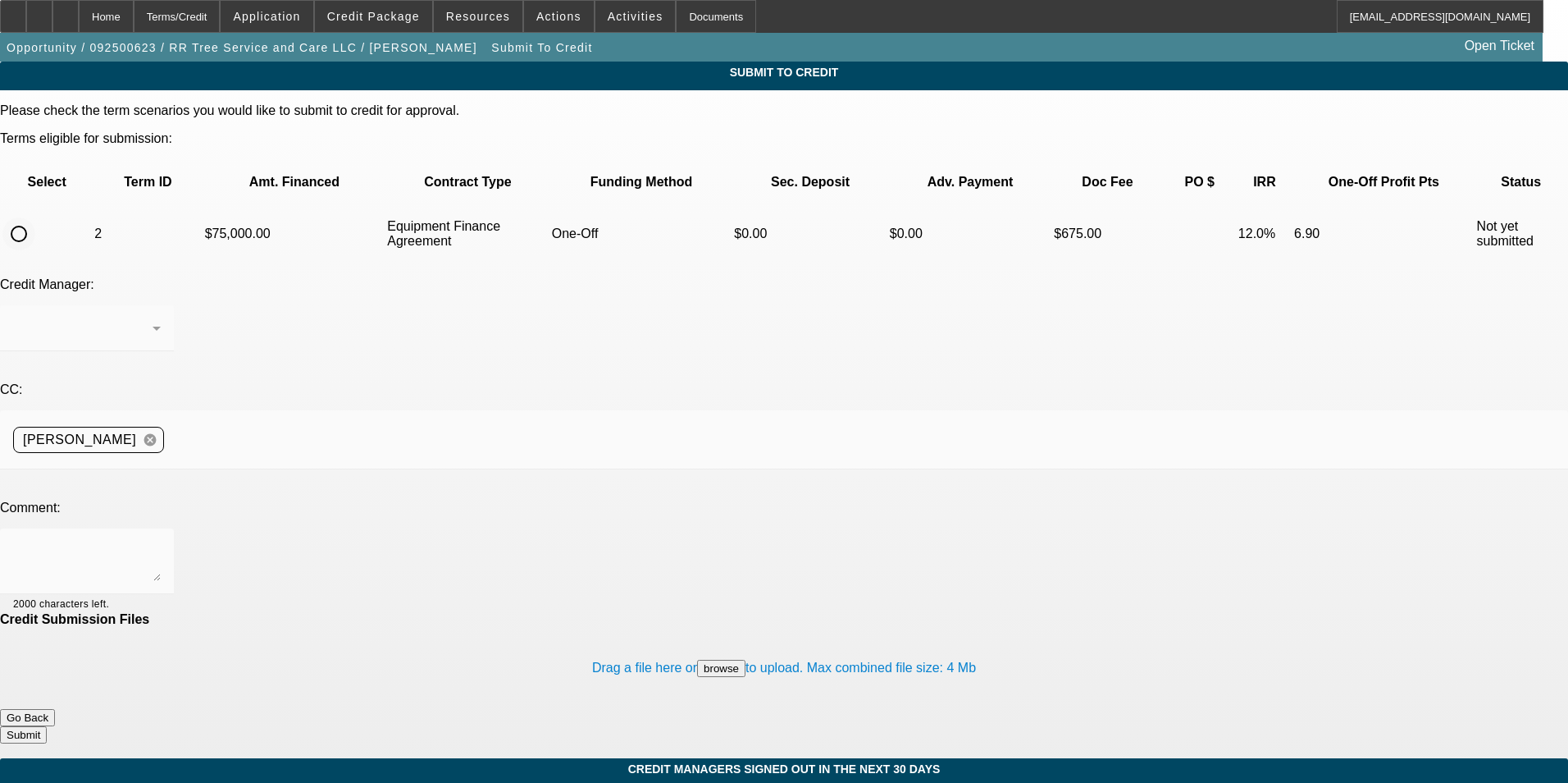
click at [35, 217] on input "radio" at bounding box center [19, 233] width 33 height 33
radio input "true"
click at [160, 523] on div at bounding box center [87, 560] width 148 height 65
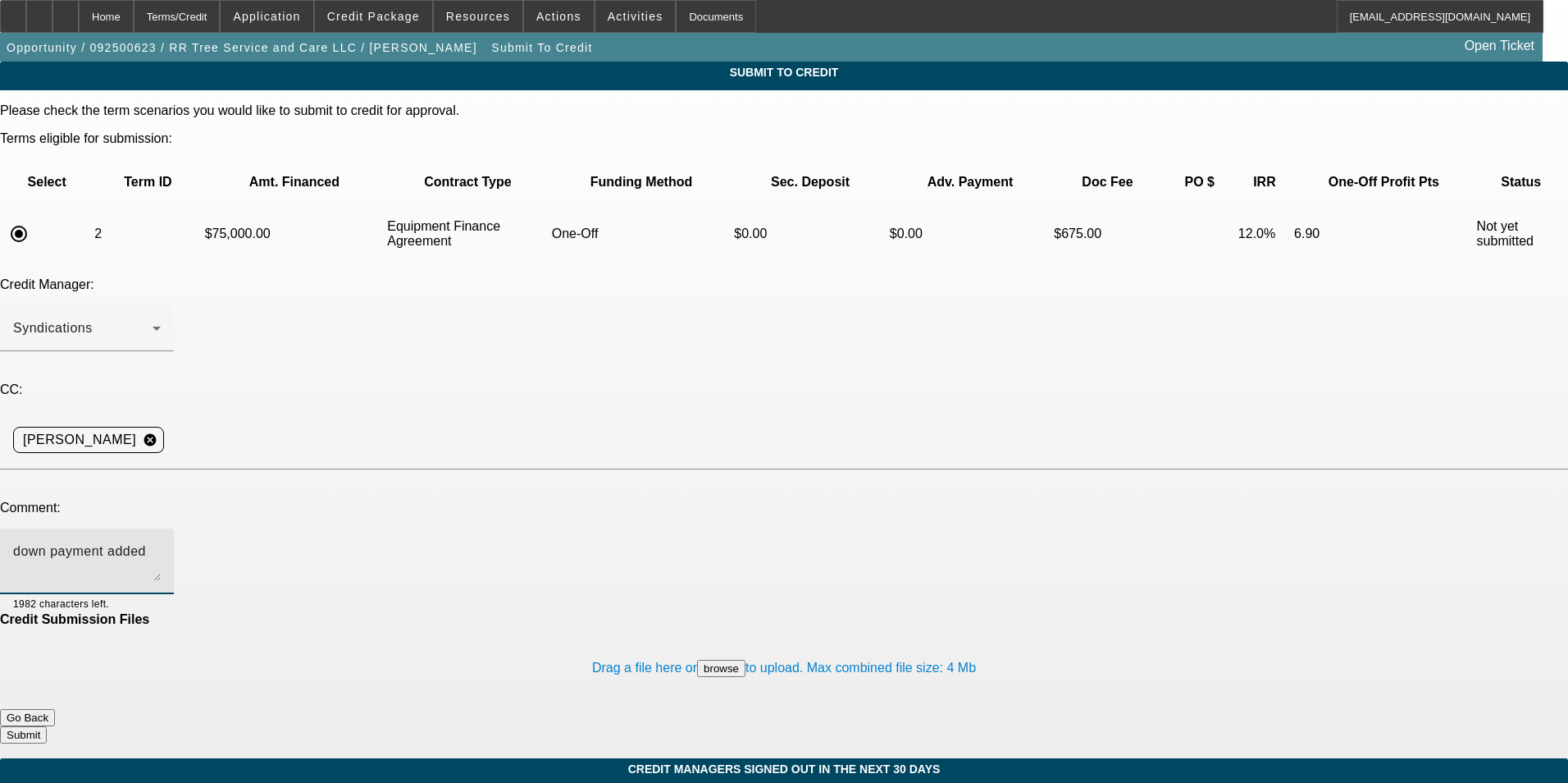
type textarea "down payment added"
click at [47, 523] on button "Submit" at bounding box center [23, 734] width 47 height 18
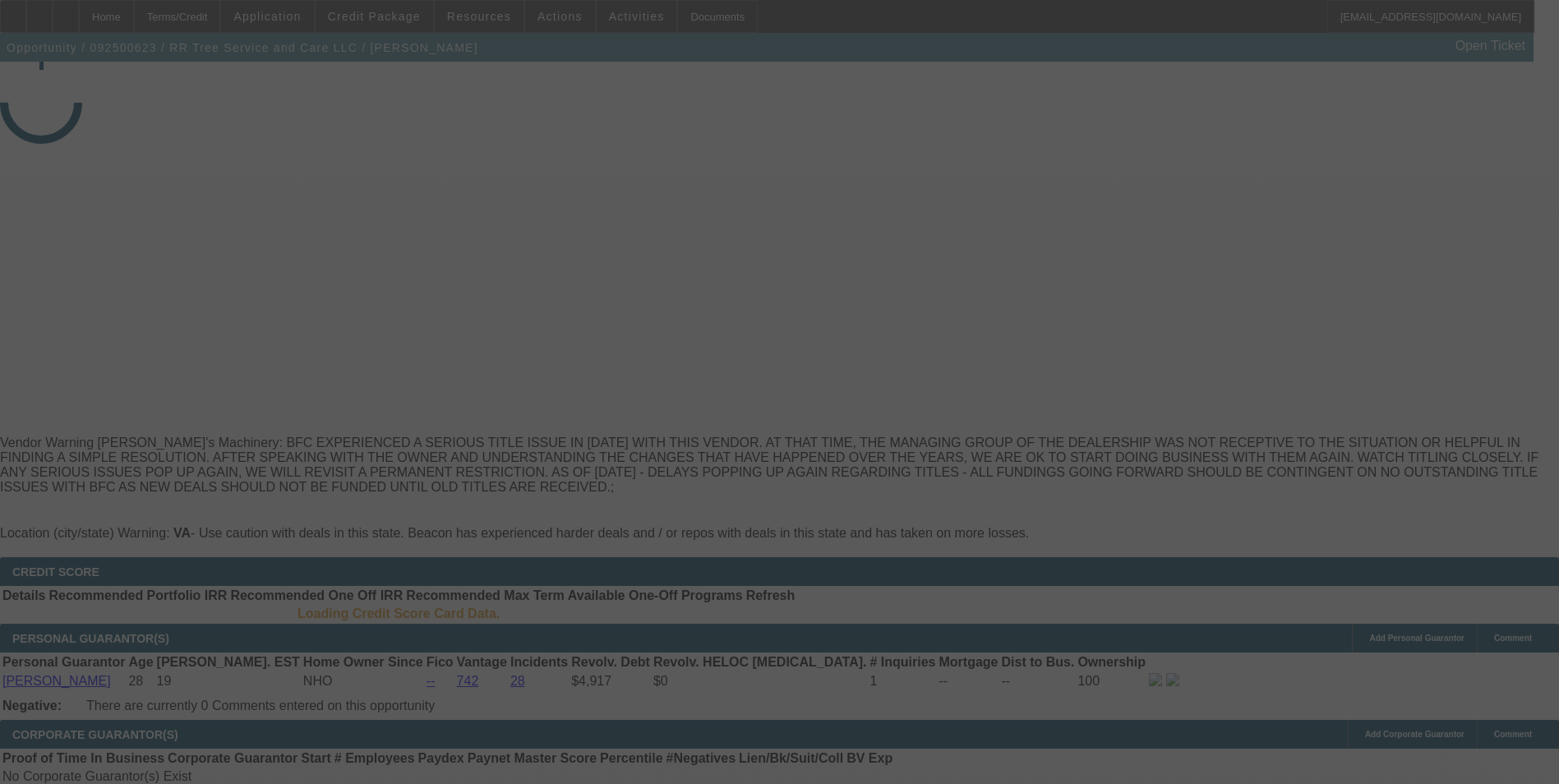
select select "0"
select select "2"
select select "0"
select select "6"
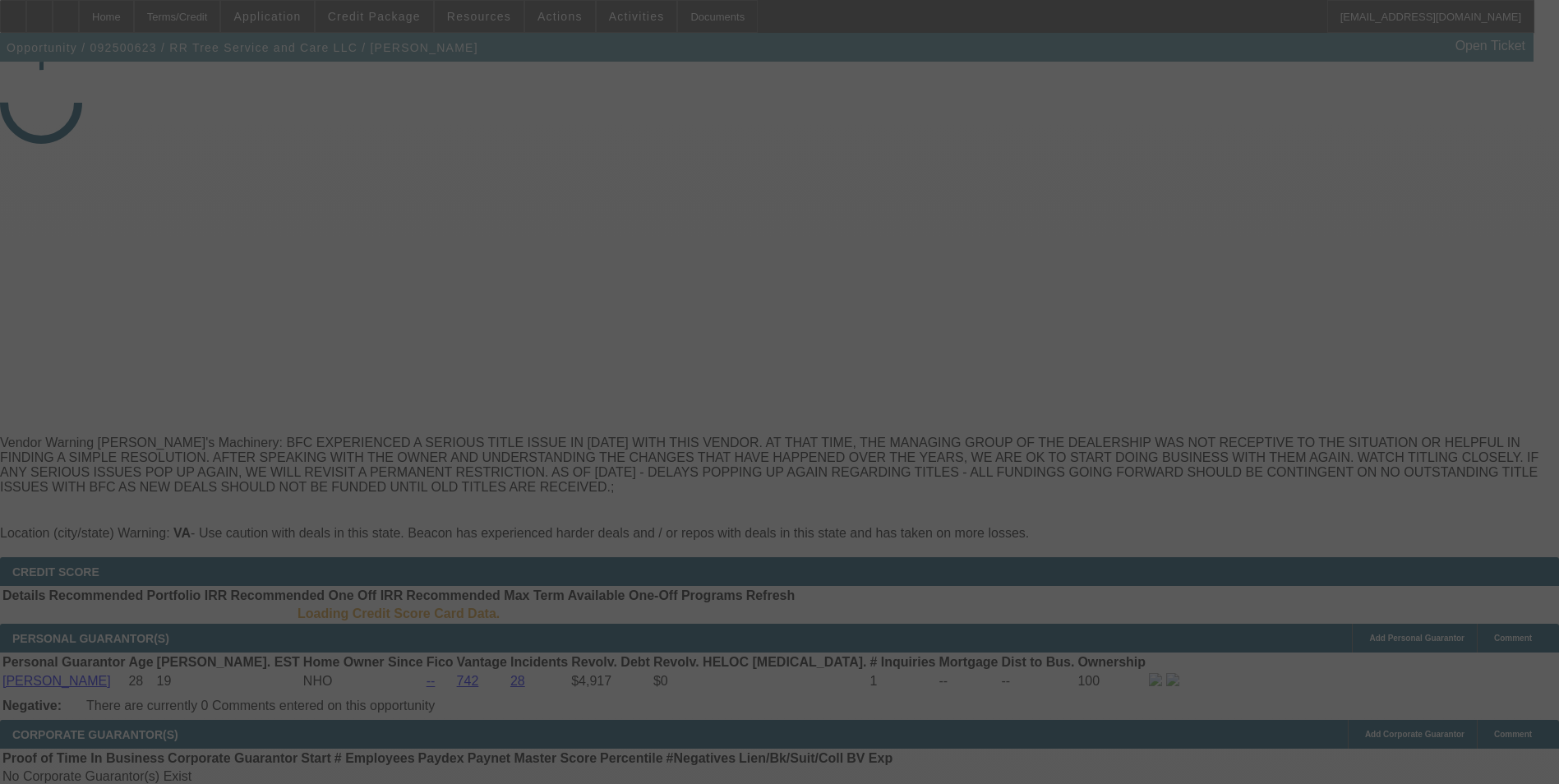
select select "0"
select select "6"
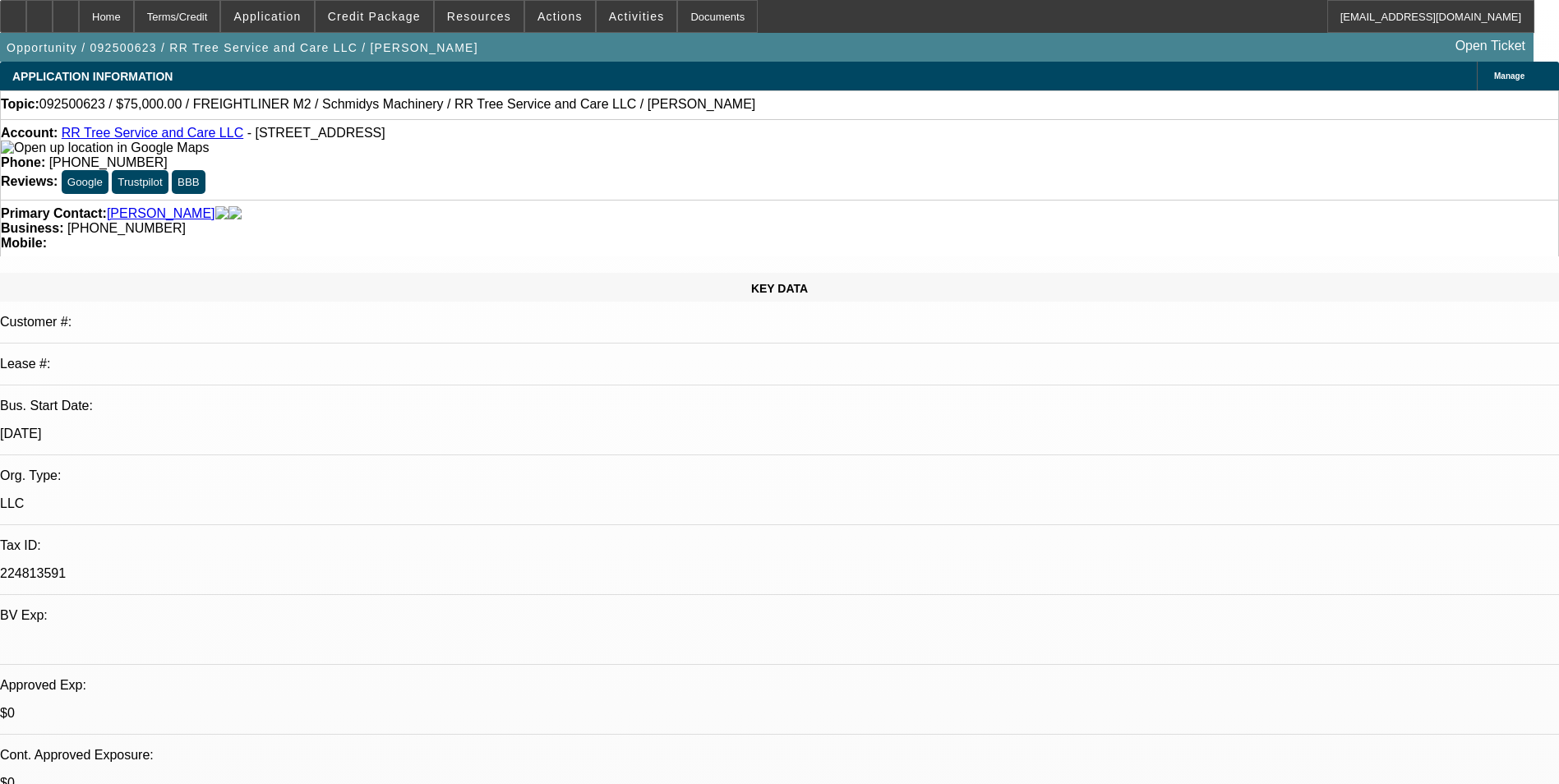
select select "0"
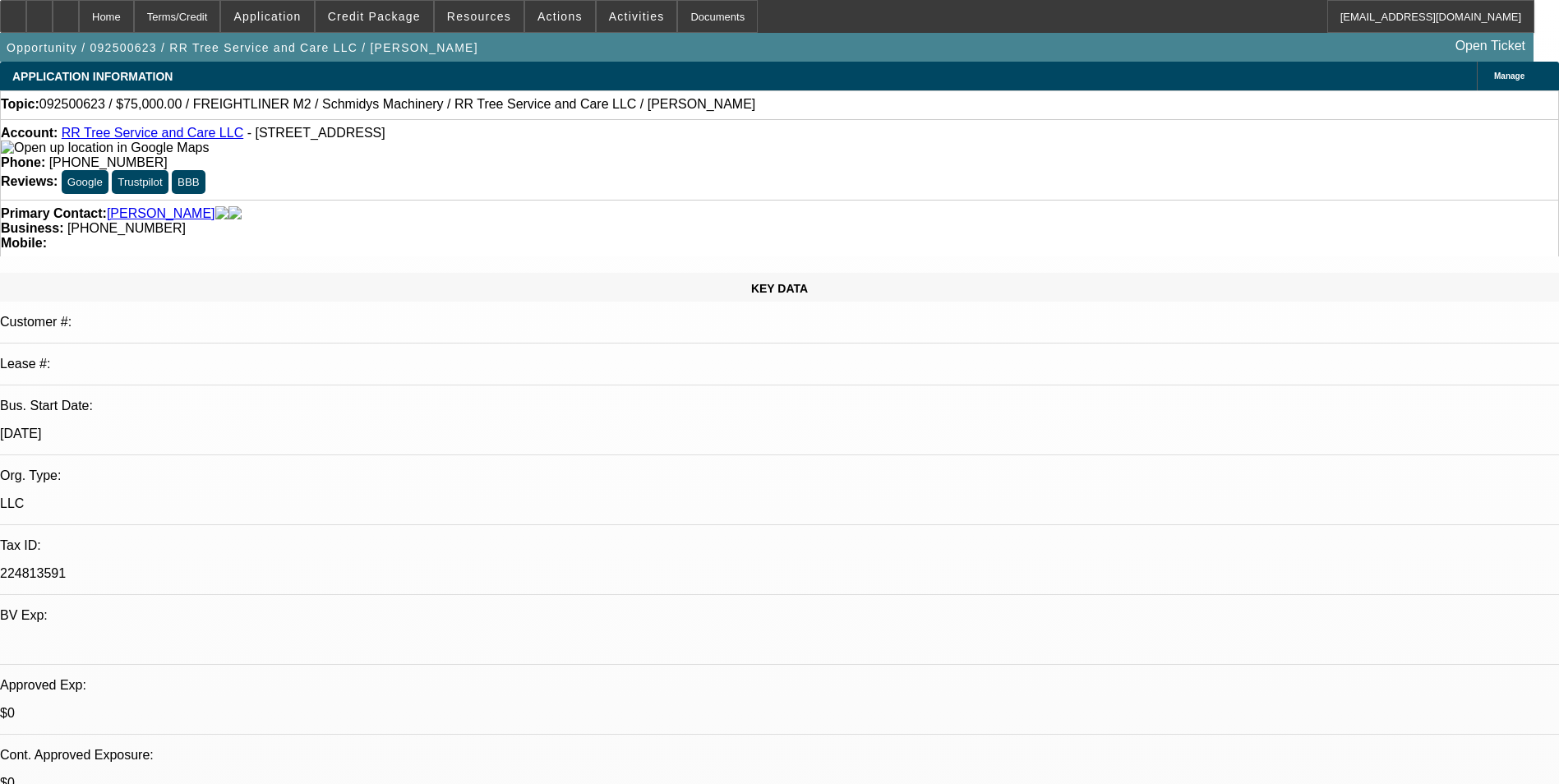
select select "0"
select select "1"
select select "2"
select select "6"
select select "1"
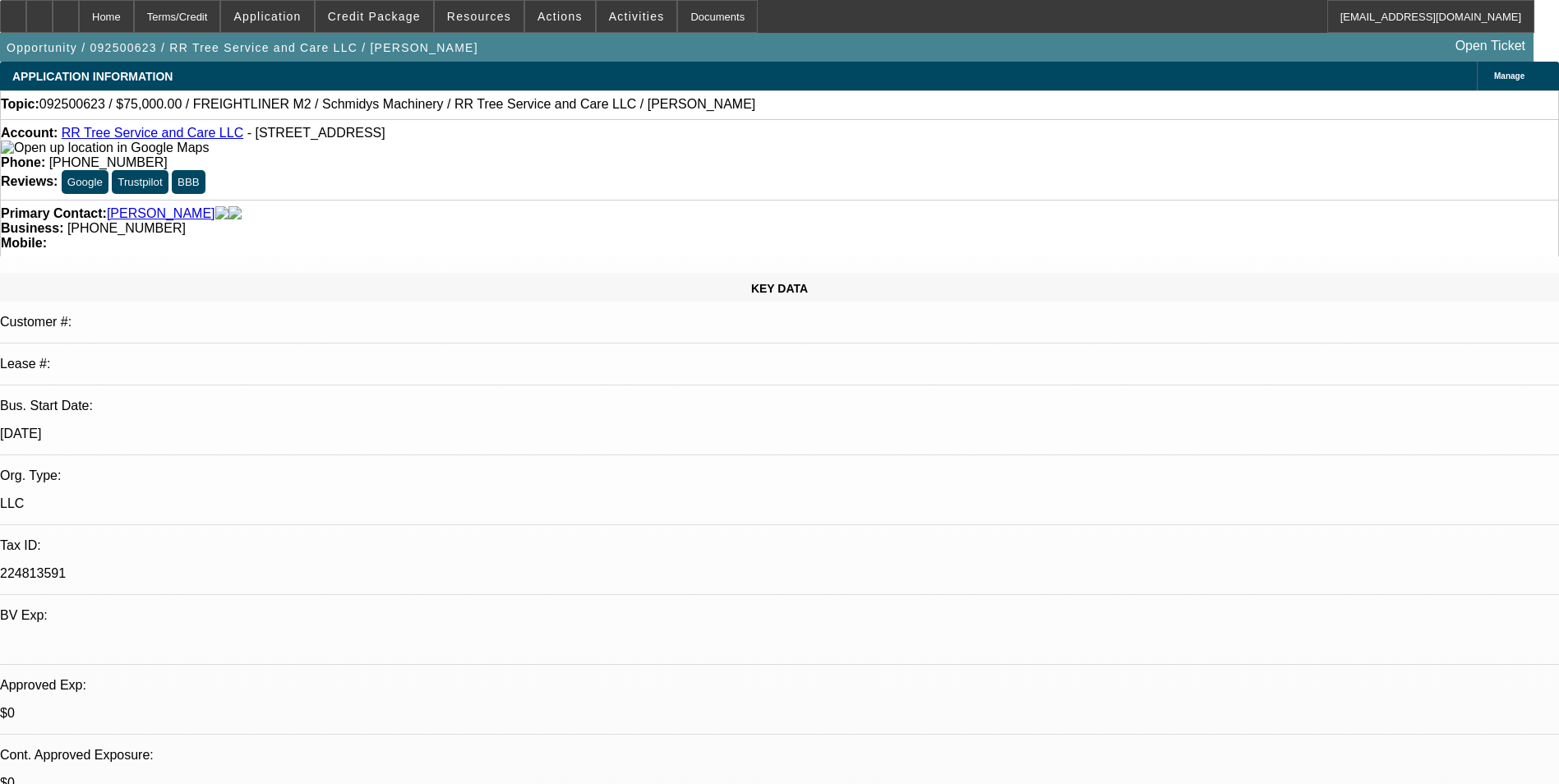
select select "1"
select select "6"
select select "0"
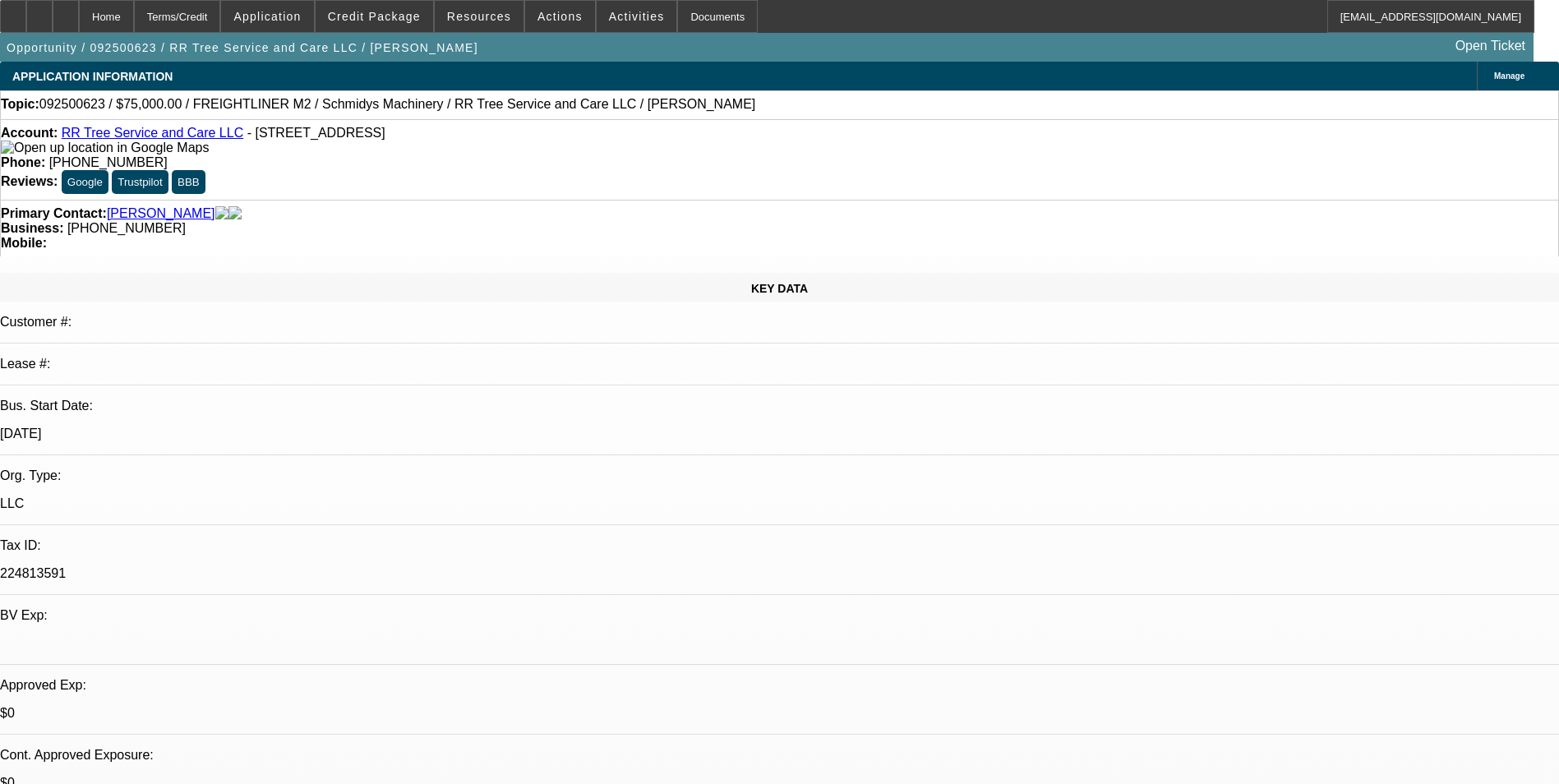
select select "0"
select select "1"
select select "2"
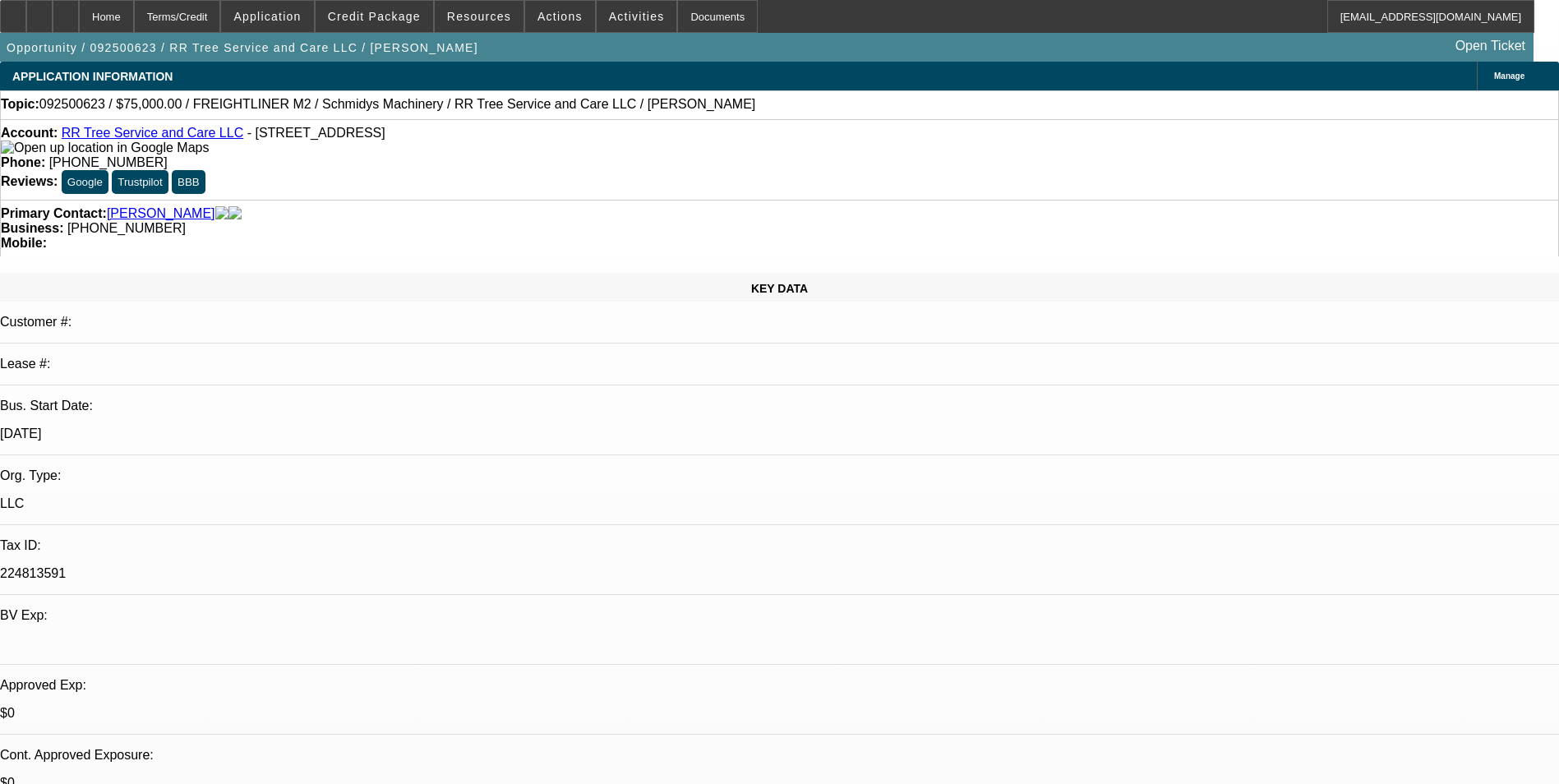
select select "6"
select select "1"
select select "6"
click at [382, 20] on span "Credit Package" at bounding box center [373, 16] width 93 height 13
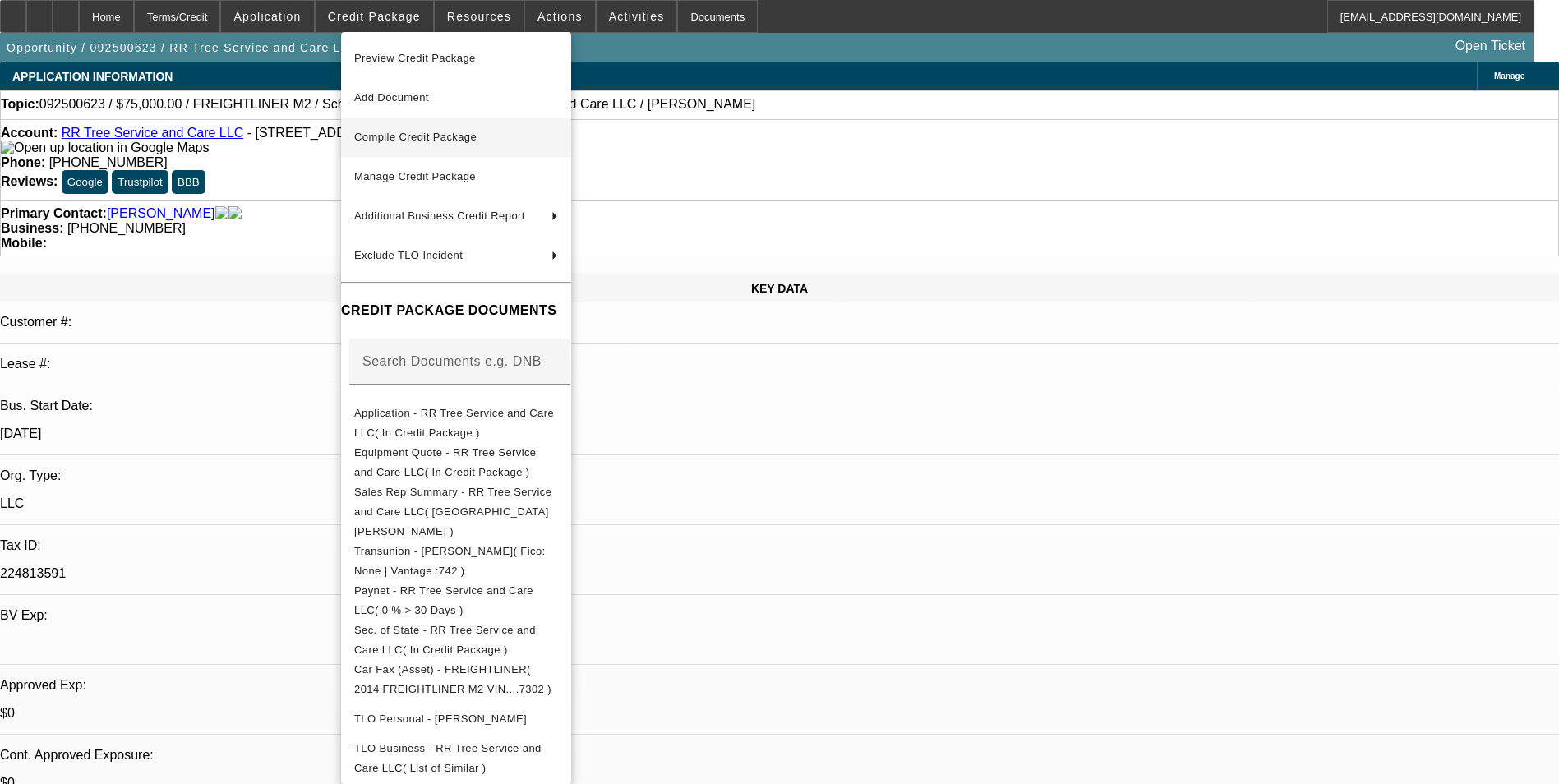
click at [399, 141] on span "Compile Credit Package" at bounding box center [415, 136] width 123 height 13
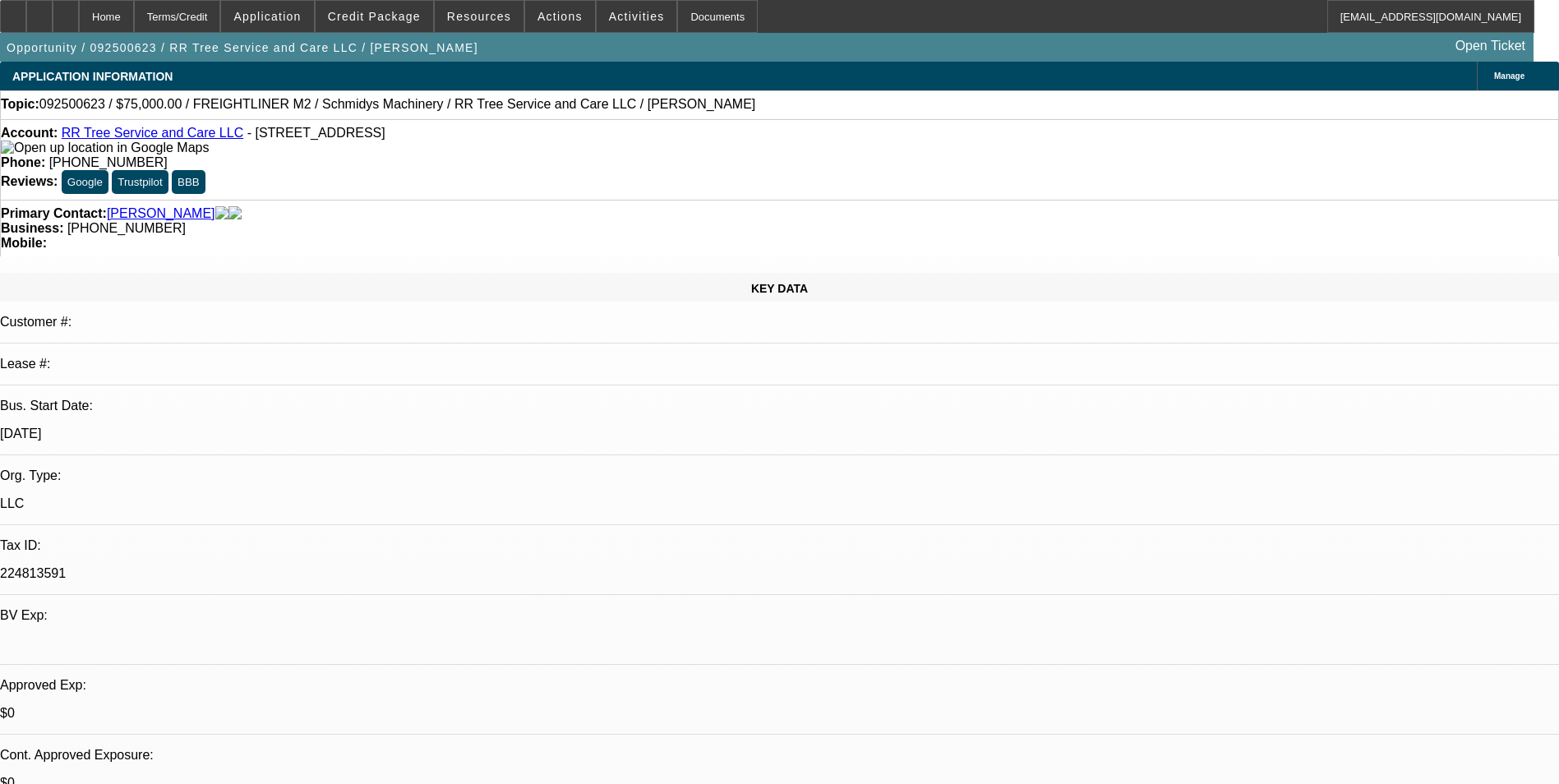
select select "0"
select select "2"
select select "0"
select select "6"
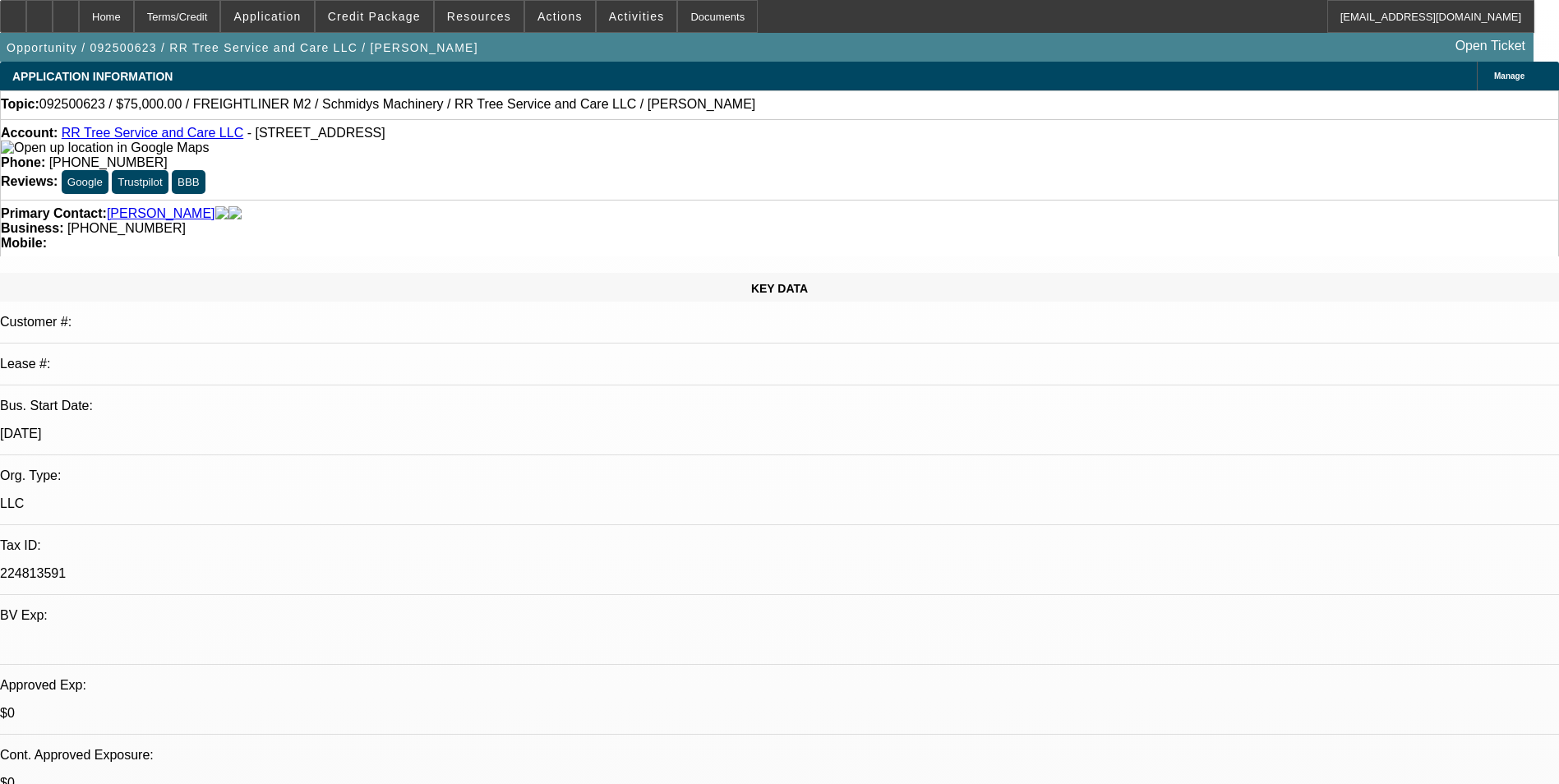
select select "0"
select select "6"
click at [410, 13] on span "Credit Package" at bounding box center [373, 16] width 93 height 13
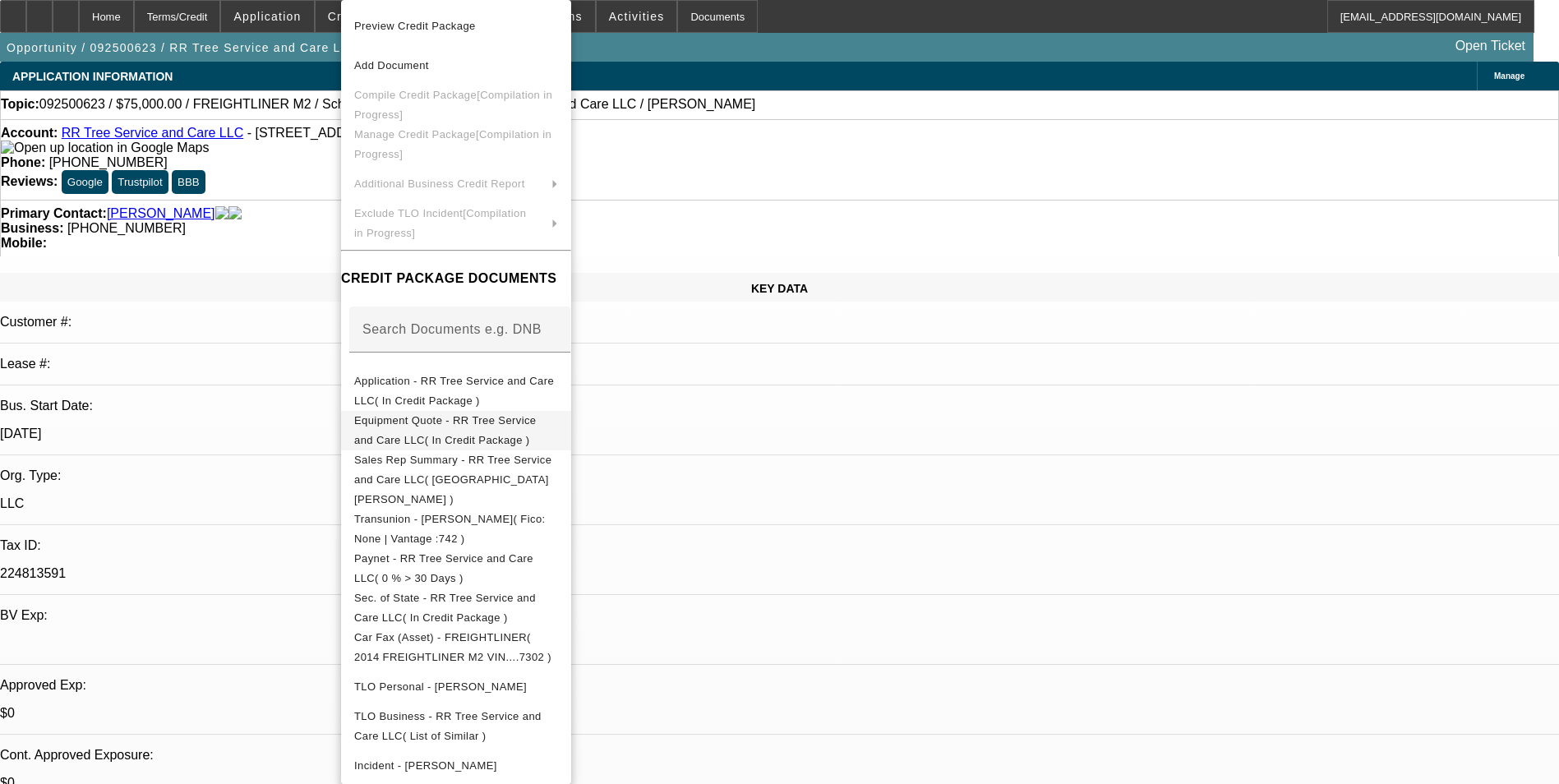
click at [468, 416] on span "Equipment Quote - RR Tree Service and Care LLC( In Credit Package )" at bounding box center [455, 430] width 204 height 39
